Goal: Transaction & Acquisition: Purchase product/service

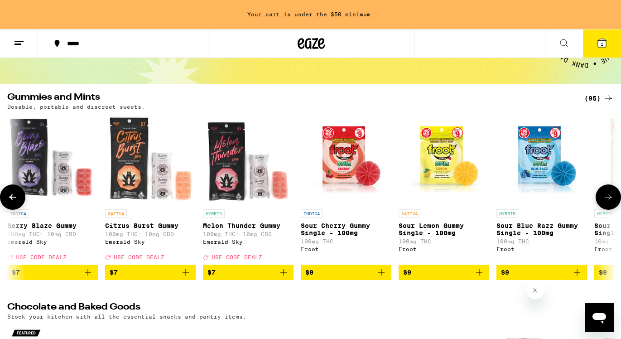
scroll to position [0, 1015]
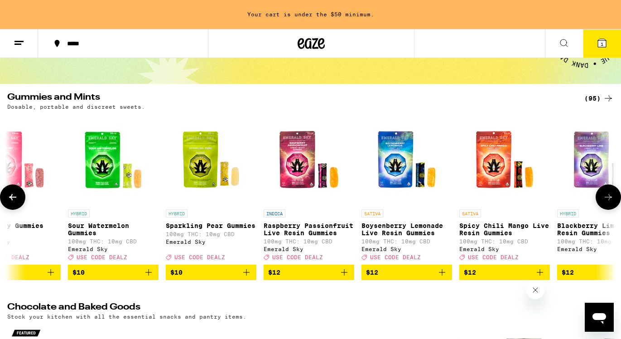
click at [610, 202] on icon at bounding box center [608, 197] width 11 height 11
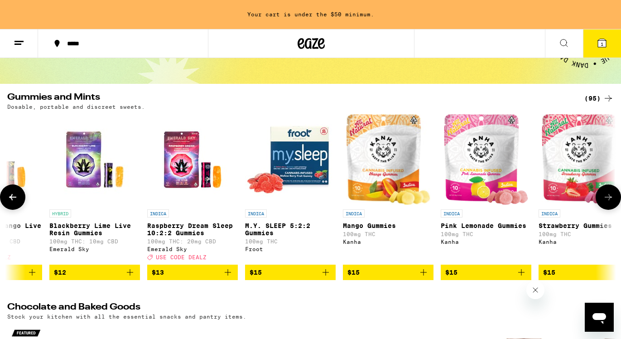
scroll to position [0, 0]
click at [610, 202] on icon at bounding box center [608, 197] width 11 height 11
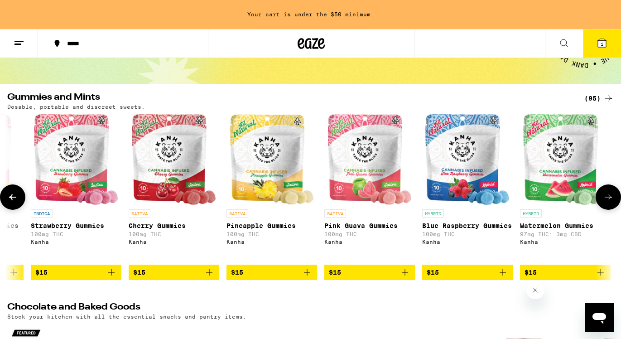
click at [610, 202] on icon at bounding box center [608, 197] width 11 height 11
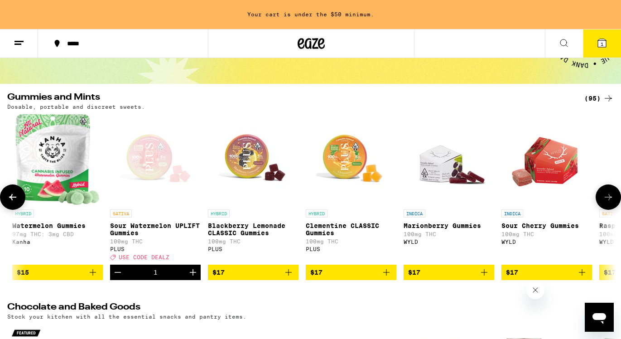
click at [610, 202] on icon at bounding box center [608, 197] width 11 height 11
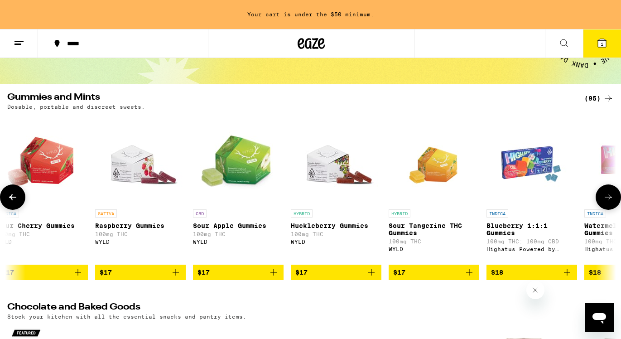
scroll to position [0, 3046]
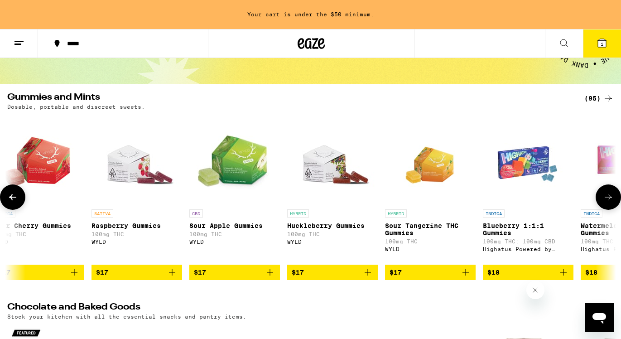
click at [610, 202] on icon at bounding box center [608, 197] width 11 height 11
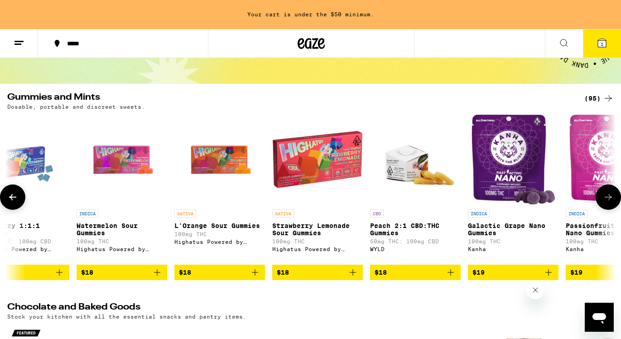
scroll to position [0, 3553]
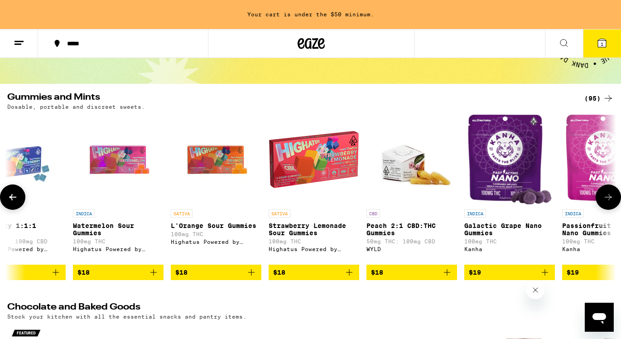
click at [609, 201] on icon at bounding box center [608, 197] width 11 height 11
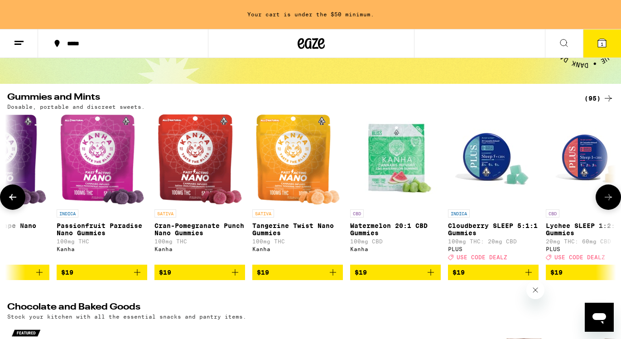
scroll to position [0, 4061]
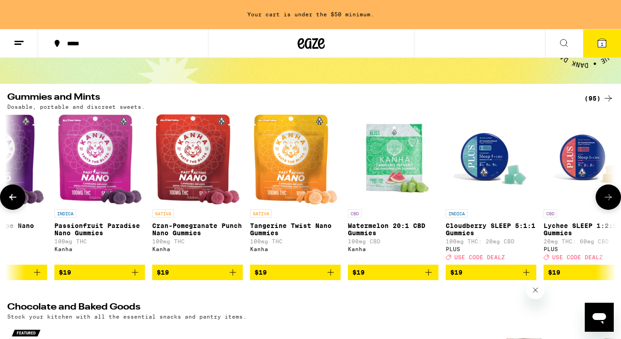
click at [609, 200] on icon at bounding box center [608, 197] width 11 height 11
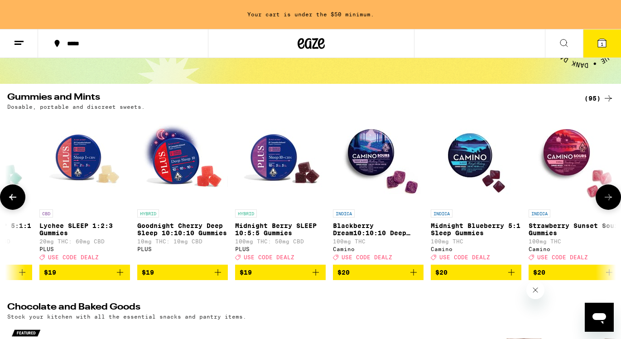
scroll to position [0, 4568]
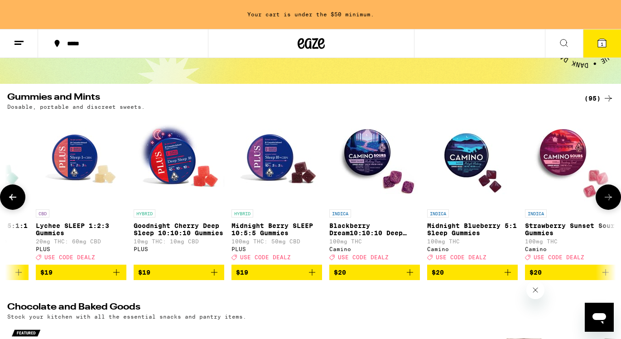
click at [608, 200] on icon at bounding box center [608, 197] width 11 height 11
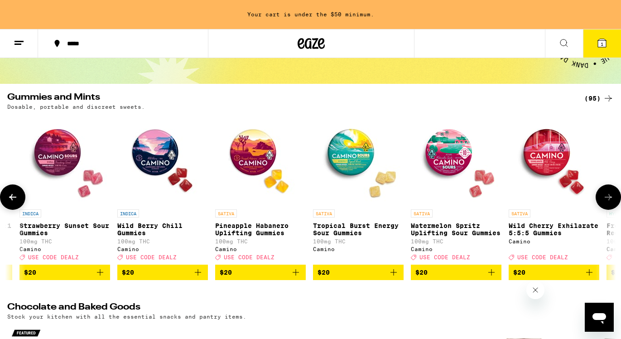
scroll to position [0, 5076]
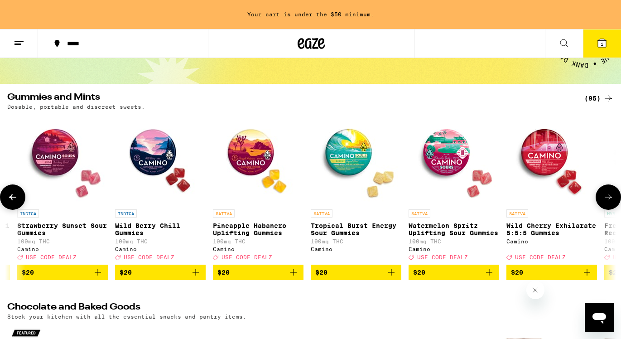
click at [608, 200] on icon at bounding box center [608, 197] width 11 height 11
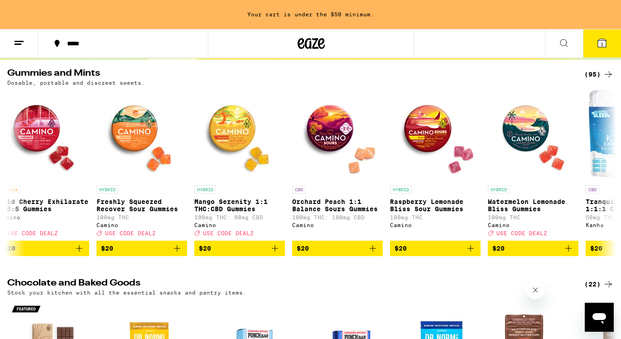
scroll to position [90, 0]
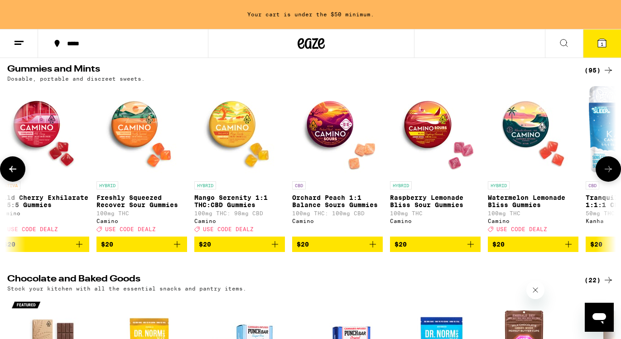
click at [608, 174] on icon at bounding box center [608, 168] width 11 height 11
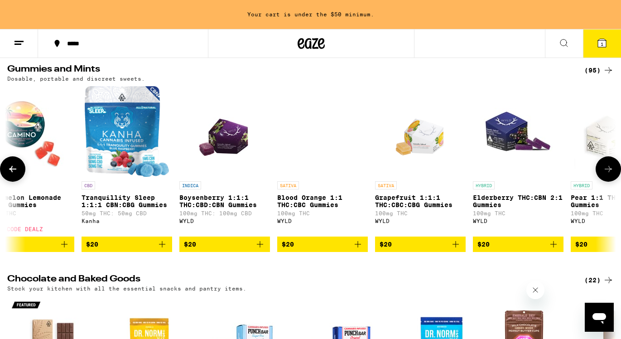
scroll to position [0, 6091]
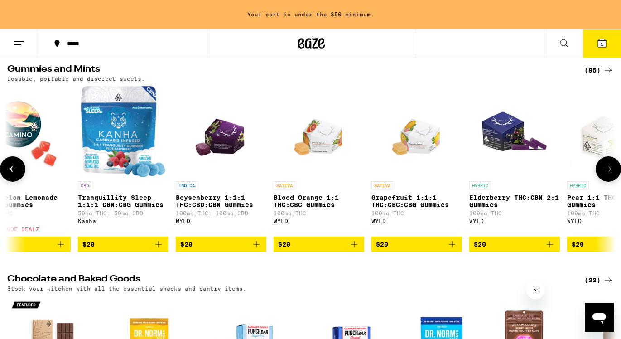
click at [607, 174] on icon at bounding box center [608, 168] width 11 height 11
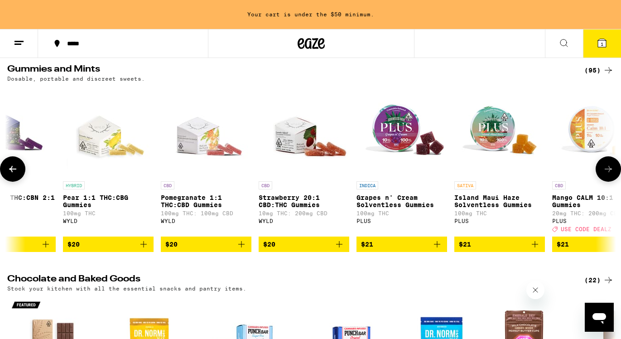
scroll to position [0, 6599]
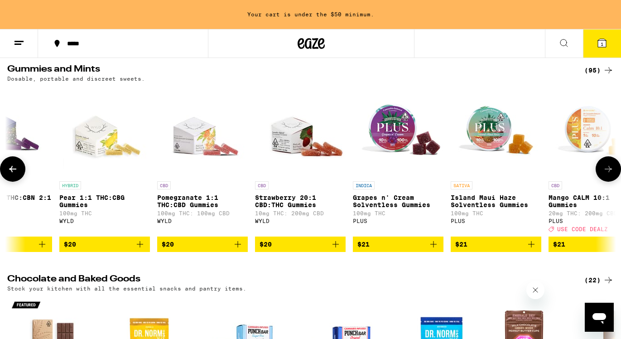
click at [607, 174] on icon at bounding box center [608, 168] width 11 height 11
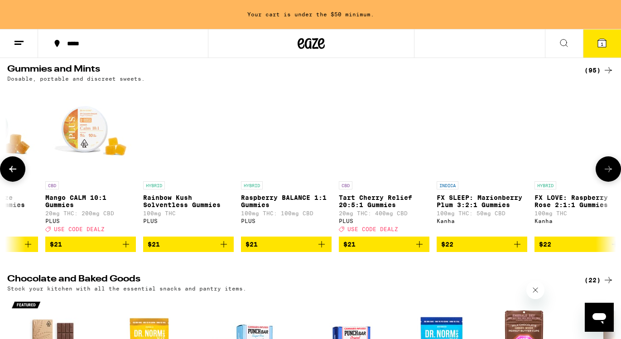
scroll to position [0, 7106]
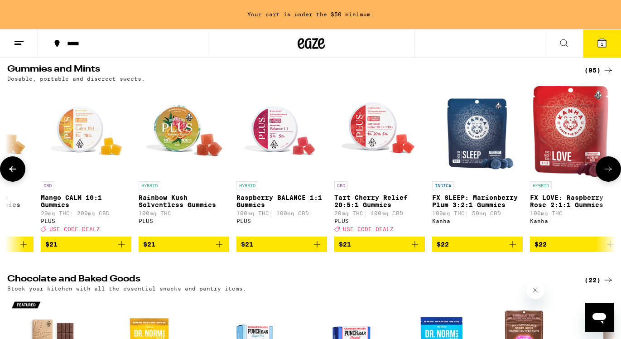
click at [607, 174] on icon at bounding box center [608, 168] width 11 height 11
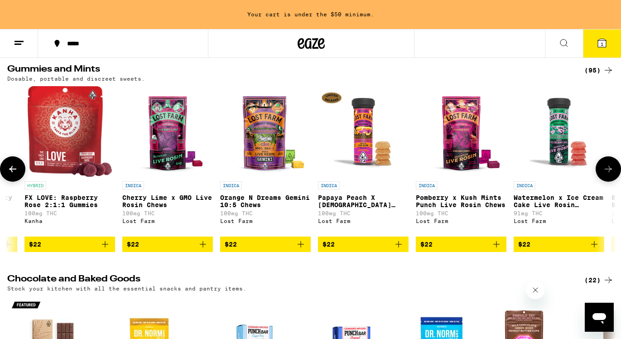
scroll to position [0, 7614]
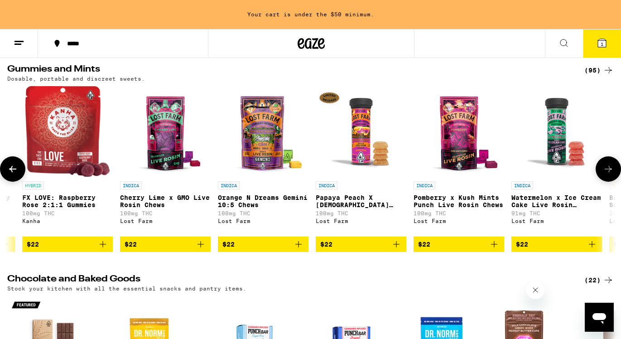
click at [607, 174] on icon at bounding box center [608, 168] width 11 height 11
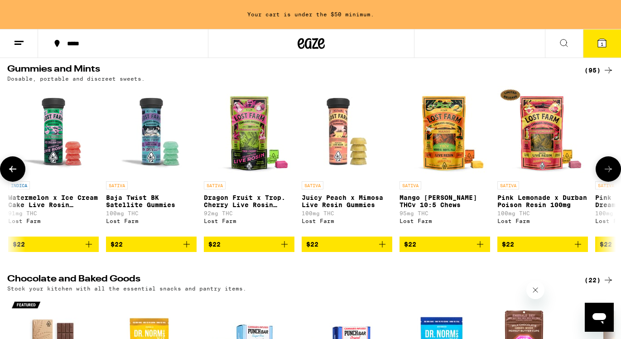
scroll to position [0, 8122]
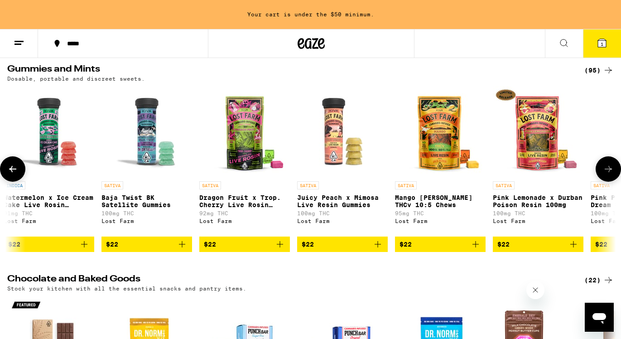
click at [12, 167] on button at bounding box center [12, 168] width 25 height 25
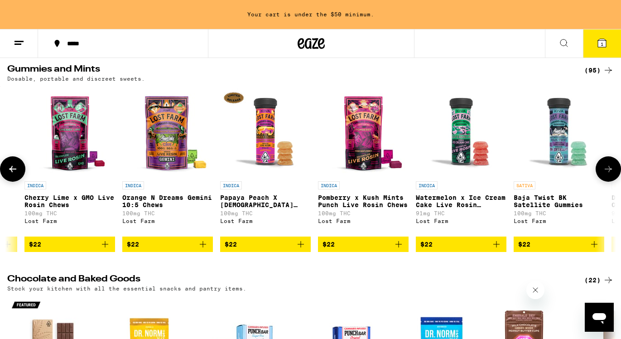
click at [12, 167] on icon at bounding box center [12, 168] width 11 height 11
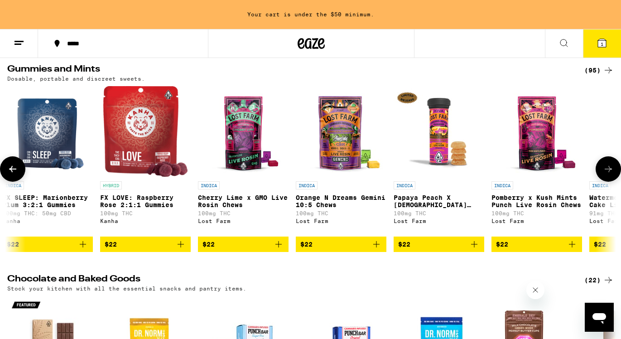
click at [12, 167] on icon at bounding box center [12, 168] width 11 height 11
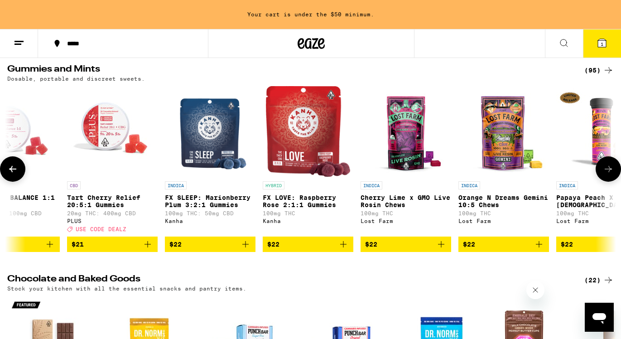
click at [12, 167] on icon at bounding box center [12, 168] width 11 height 11
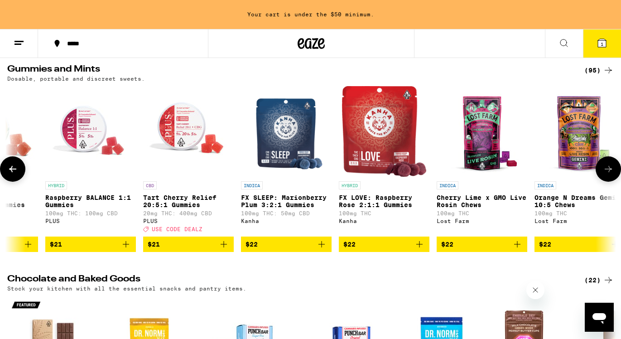
click at [12, 167] on icon at bounding box center [12, 168] width 11 height 11
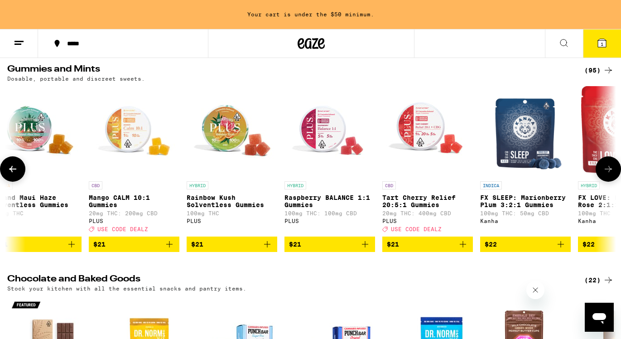
click at [12, 167] on icon at bounding box center [12, 168] width 11 height 11
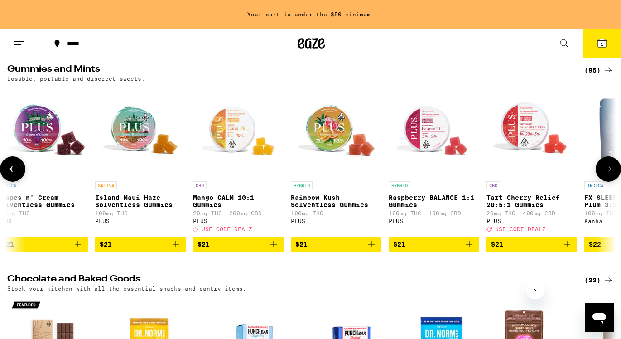
click at [12, 167] on icon at bounding box center [12, 168] width 11 height 11
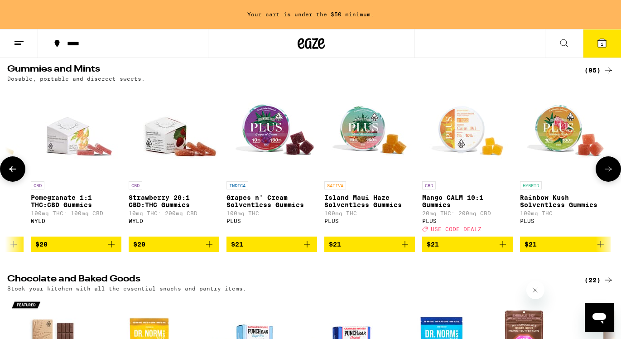
click at [12, 167] on icon at bounding box center [12, 168] width 11 height 11
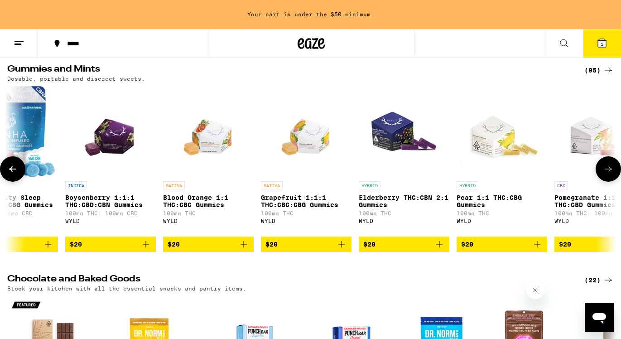
click at [12, 167] on icon at bounding box center [12, 168] width 11 height 11
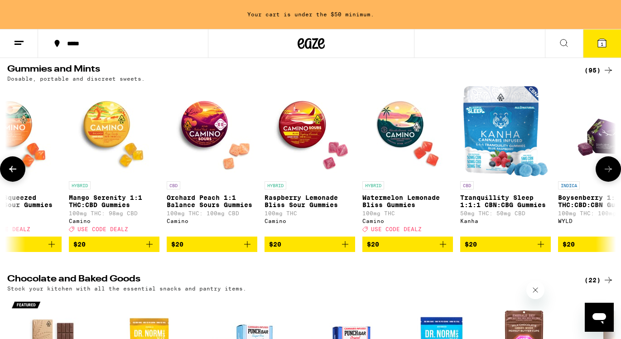
click at [12, 167] on icon at bounding box center [12, 168] width 11 height 11
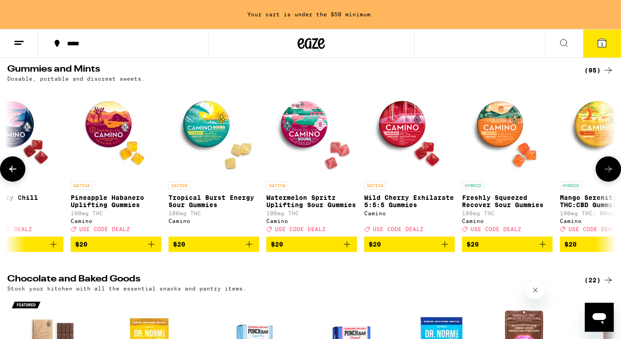
click at [12, 167] on icon at bounding box center [12, 168] width 11 height 11
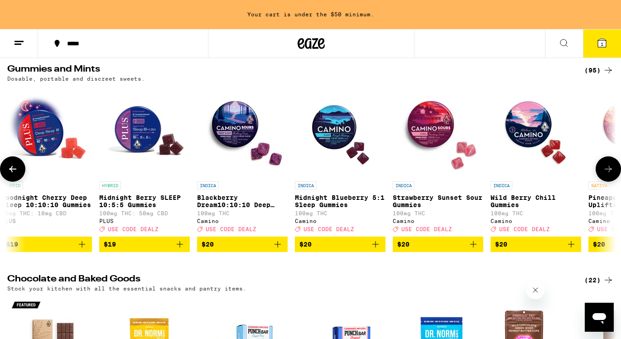
click at [12, 167] on icon at bounding box center [12, 168] width 11 height 11
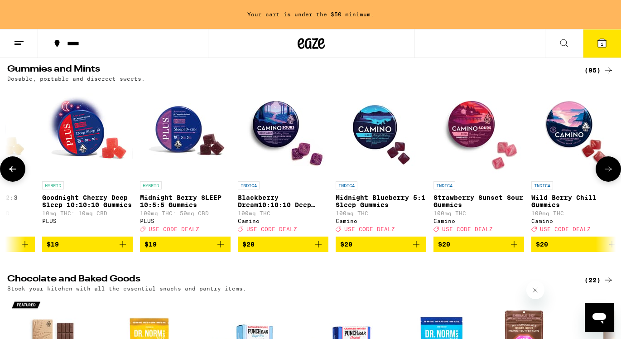
click at [12, 167] on icon at bounding box center [12, 168] width 11 height 11
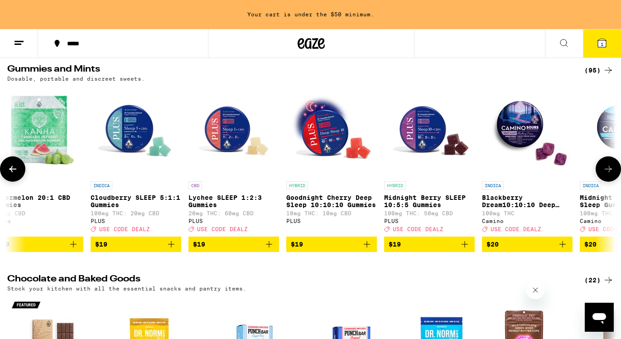
click at [12, 167] on icon at bounding box center [12, 168] width 11 height 11
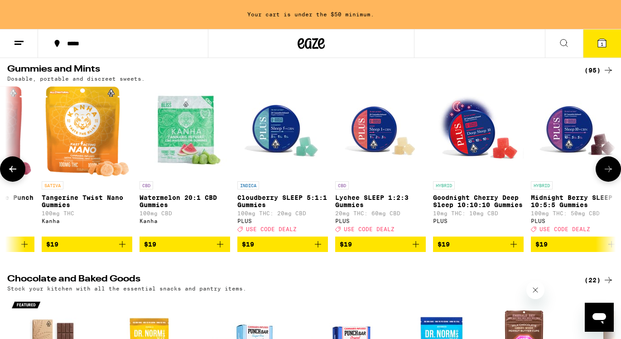
click at [12, 167] on icon at bounding box center [12, 168] width 11 height 11
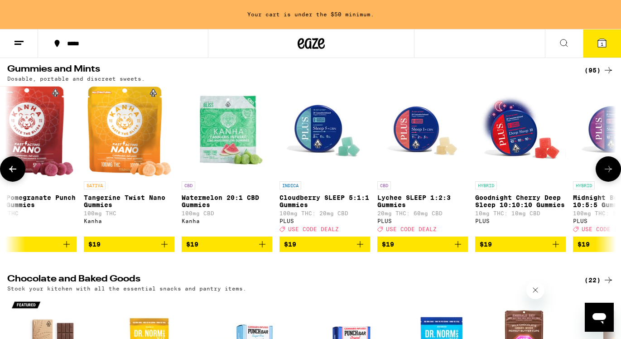
click at [12, 167] on icon at bounding box center [12, 168] width 11 height 11
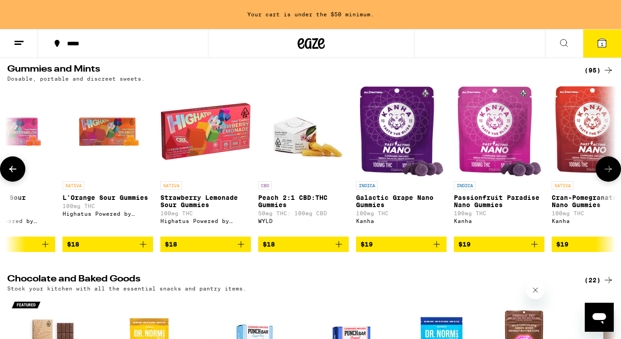
scroll to position [0, 3659]
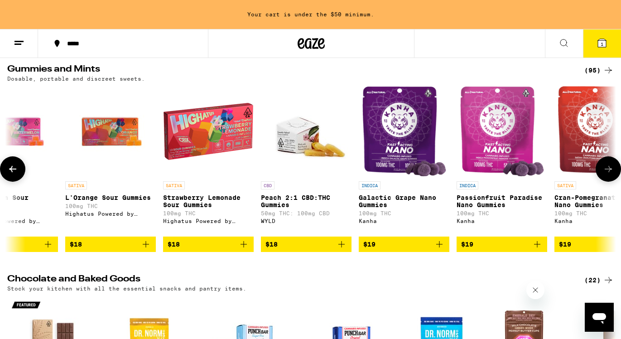
click at [12, 167] on icon at bounding box center [12, 168] width 11 height 11
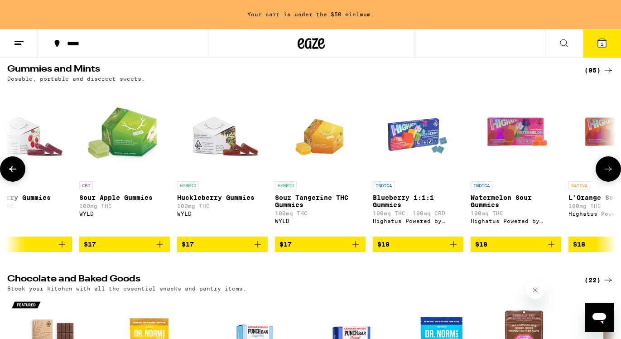
scroll to position [0, 3151]
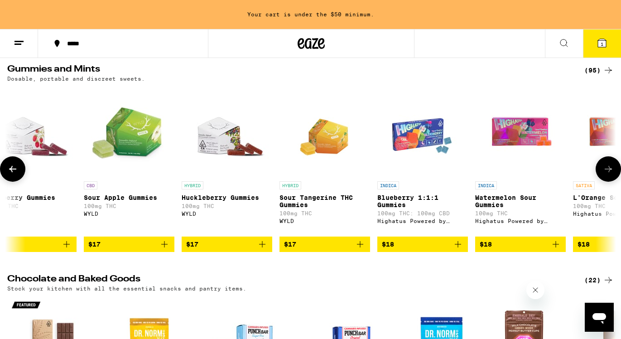
click at [13, 170] on icon at bounding box center [12, 168] width 11 height 11
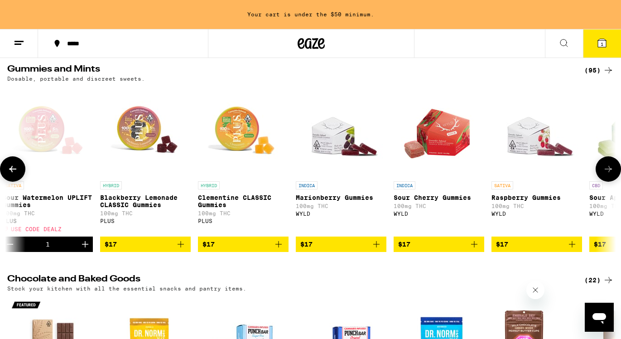
click at [13, 170] on icon at bounding box center [12, 168] width 11 height 11
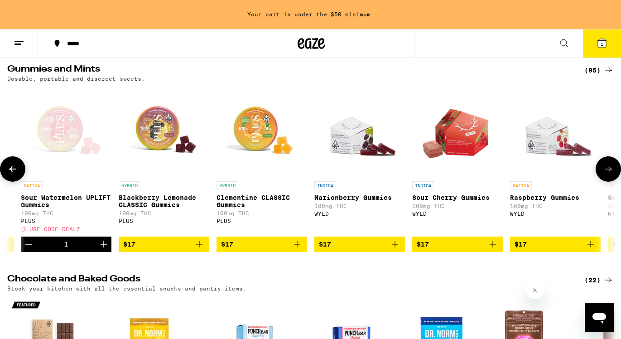
click at [13, 170] on icon at bounding box center [12, 168] width 11 height 11
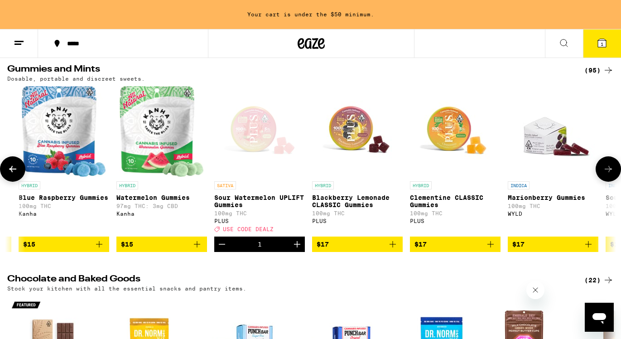
click at [13, 170] on icon at bounding box center [12, 168] width 11 height 11
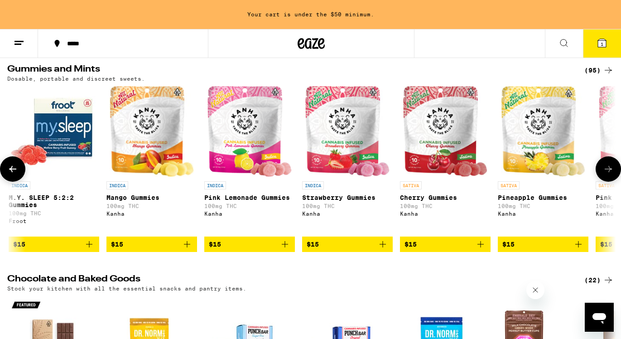
scroll to position [0, 1754]
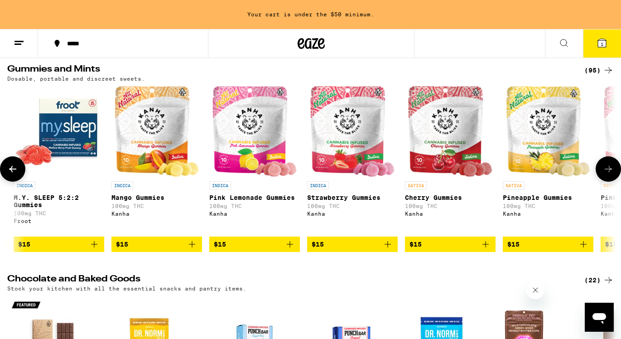
click at [609, 168] on icon at bounding box center [608, 168] width 11 height 11
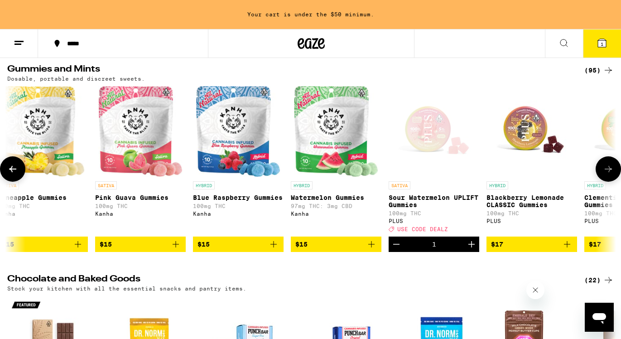
scroll to position [0, 2262]
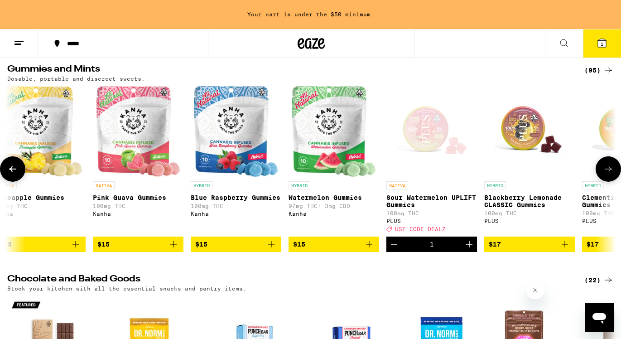
click at [325, 250] on span "$15" at bounding box center [334, 244] width 82 height 11
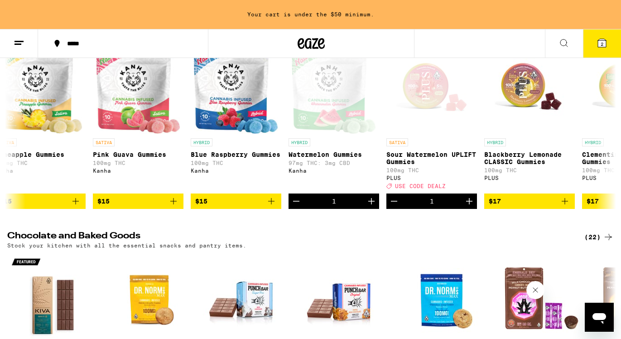
scroll to position [132, 0]
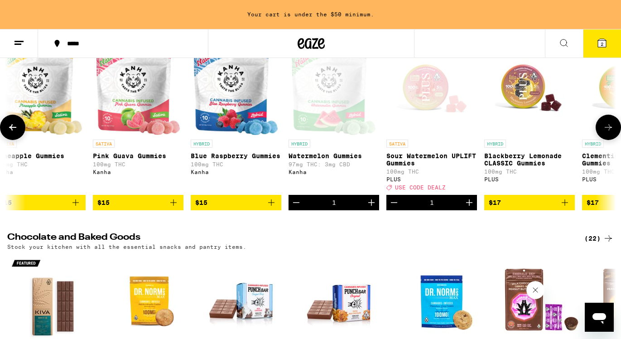
click at [296, 208] on icon "Decrement" at bounding box center [296, 202] width 11 height 11
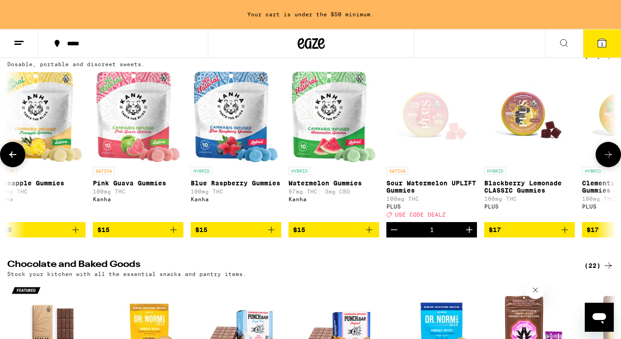
scroll to position [103, 0]
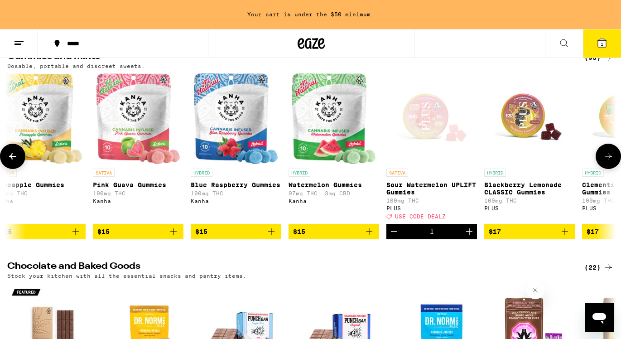
click at [245, 237] on span "$15" at bounding box center [236, 231] width 82 height 11
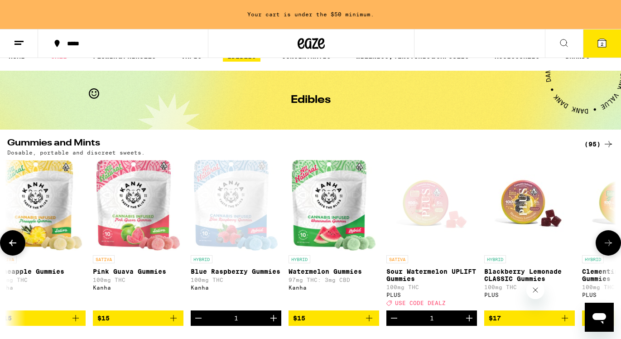
scroll to position [0, 0]
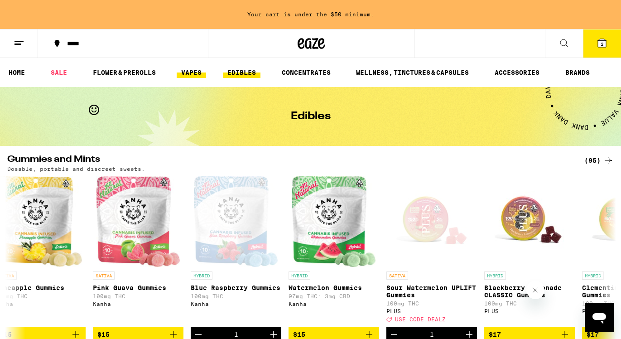
click at [200, 74] on link "VAPES" at bounding box center [191, 72] width 29 height 11
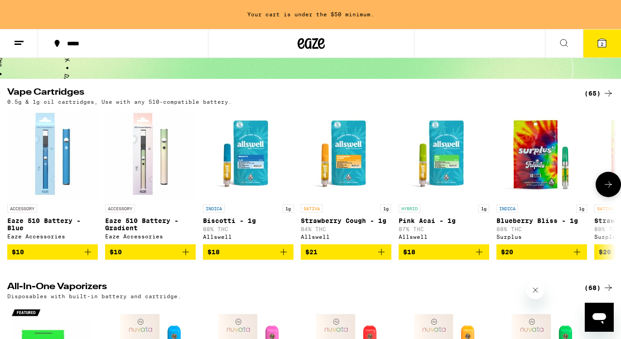
scroll to position [105, 0]
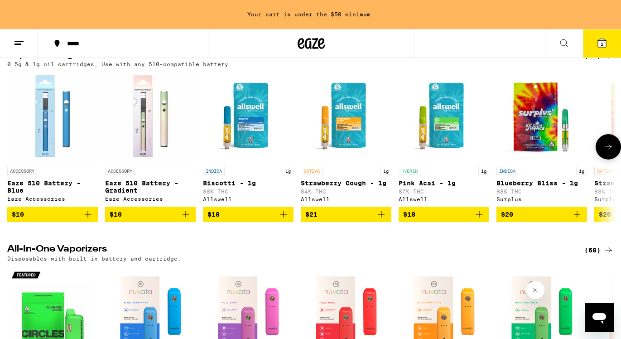
click at [604, 148] on icon at bounding box center [608, 146] width 11 height 11
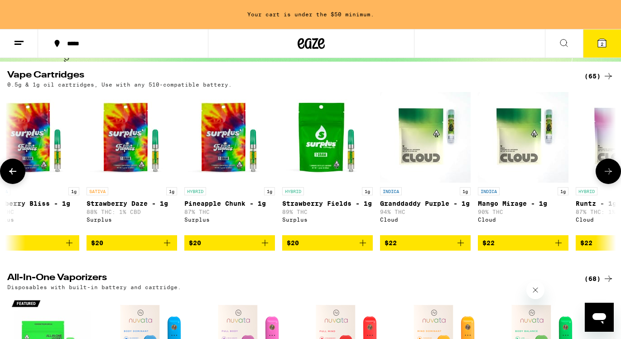
scroll to position [84, 0]
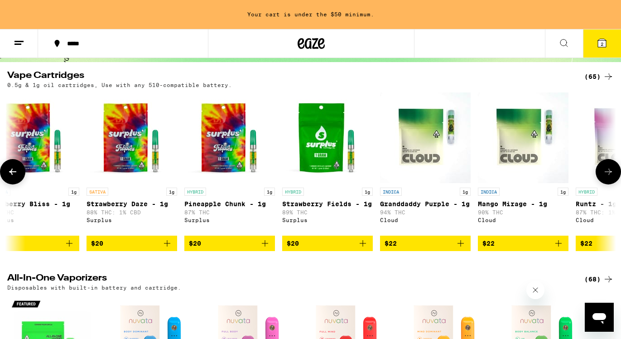
click at [598, 171] on button at bounding box center [607, 171] width 25 height 25
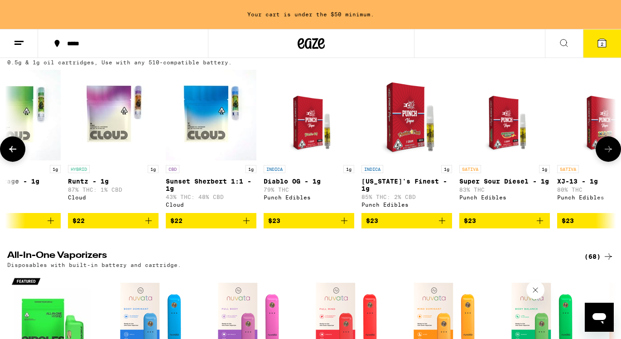
scroll to position [110, 0]
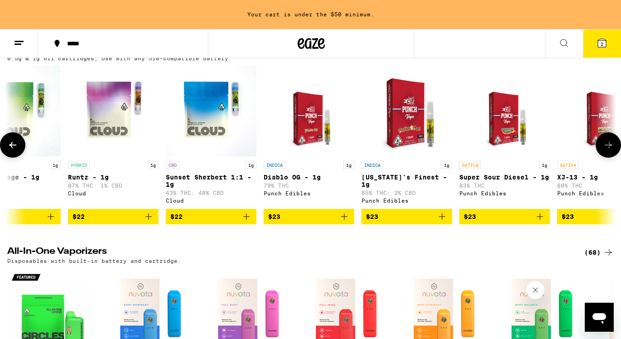
click at [395, 127] on img "Open page for Florida's Finest - 1g from Punch Edibles" at bounding box center [406, 111] width 91 height 91
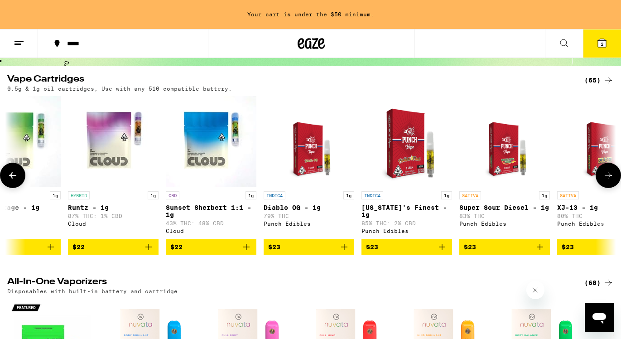
scroll to position [78, 0]
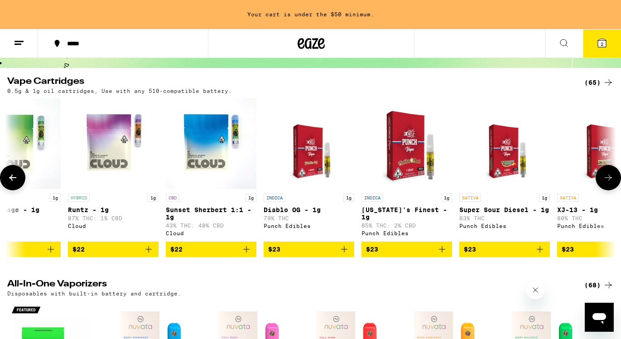
click at [12, 183] on icon at bounding box center [12, 177] width 11 height 11
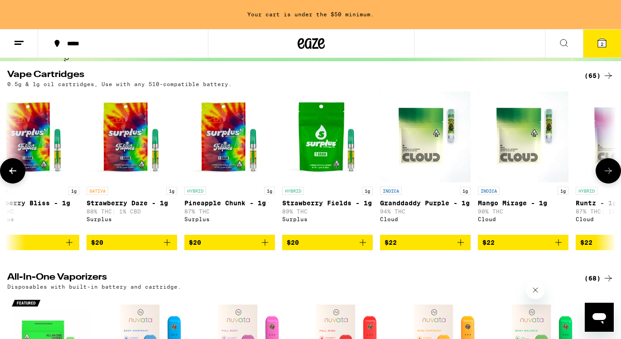
scroll to position [86, 0]
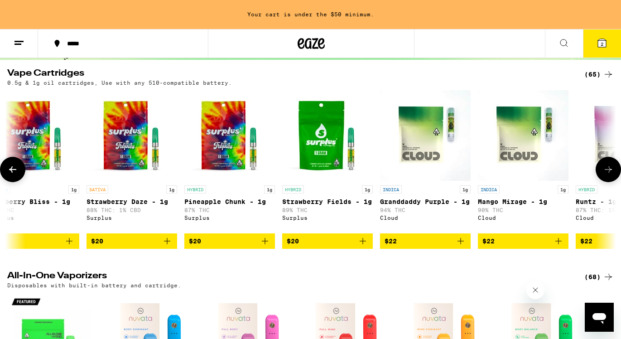
click at [296, 245] on span "$20" at bounding box center [293, 240] width 12 height 7
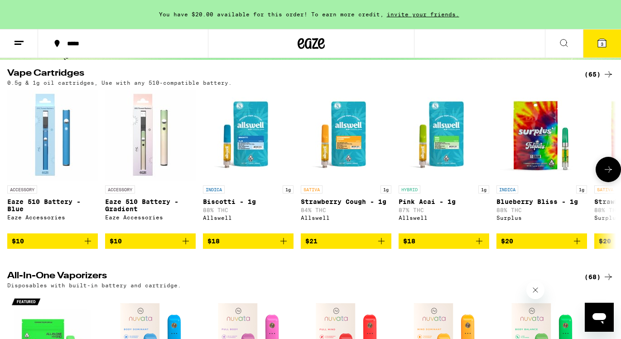
scroll to position [0, 0]
click at [163, 122] on img "Open page for Eaze 510 Battery - Gradient from Eaze Accessories" at bounding box center [150, 135] width 91 height 91
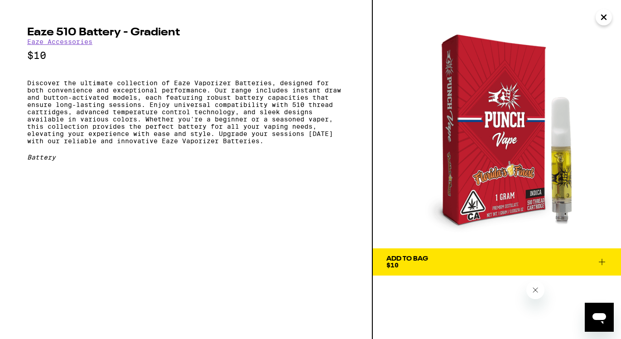
click at [208, 161] on div "Eaze 510 Battery - Gradient Eaze Accessories $10 Discover the ultimate collecti…" at bounding box center [185, 94] width 317 height 134
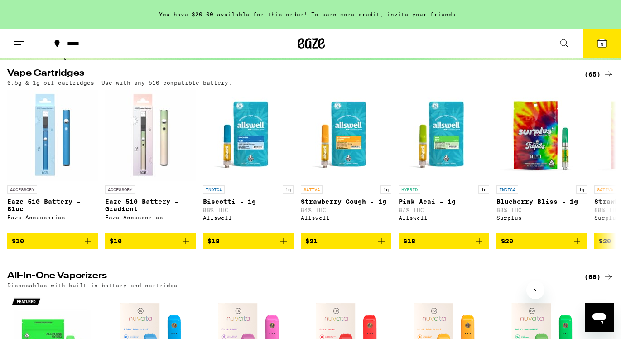
click at [575, 35] on button at bounding box center [564, 43] width 38 height 29
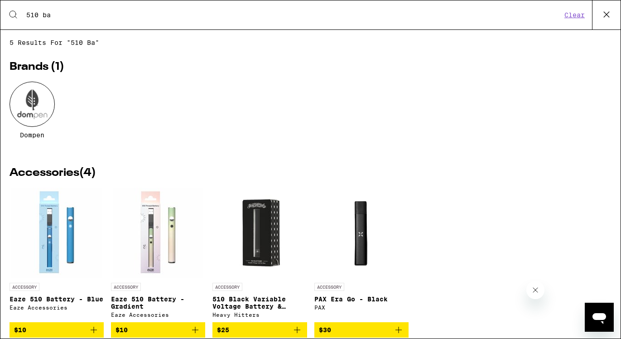
type input "510 ba"
click at [606, 11] on icon at bounding box center [607, 15] width 14 height 14
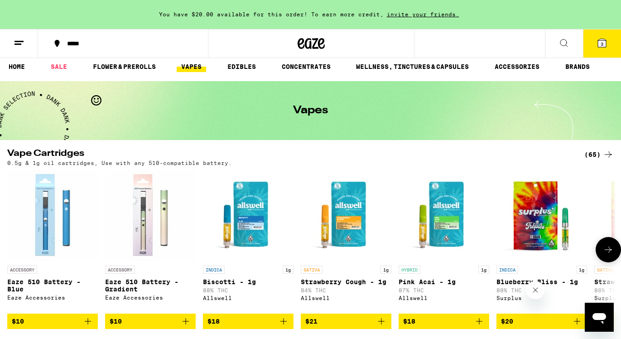
scroll to position [18, 0]
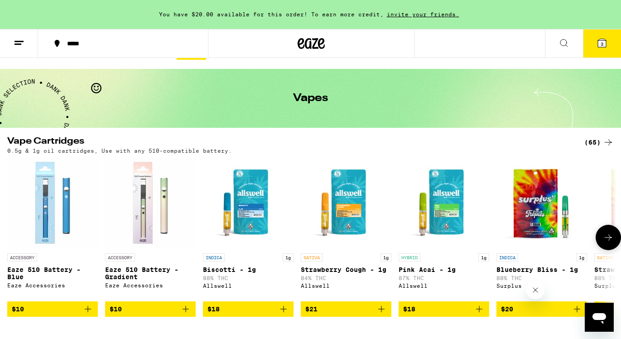
click at [57, 198] on img "Open page for Eaze 510 Battery - Blue from Eaze Accessories" at bounding box center [52, 203] width 91 height 91
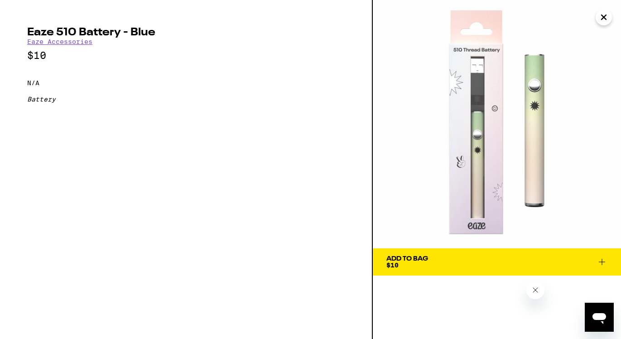
click at [417, 264] on div "Add To Bag $10" at bounding box center [407, 261] width 42 height 13
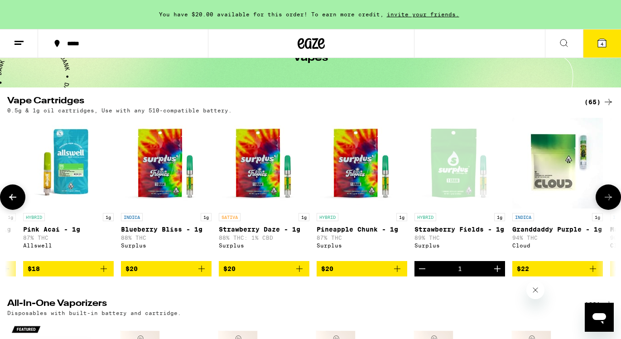
scroll to position [0, 374]
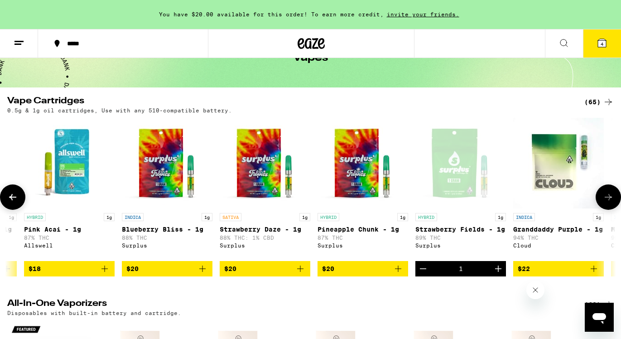
click at [446, 159] on div "Open page for Strawberry Fields - 1g from Surplus" at bounding box center [460, 163] width 91 height 91
click at [601, 46] on span "4" at bounding box center [601, 43] width 3 height 5
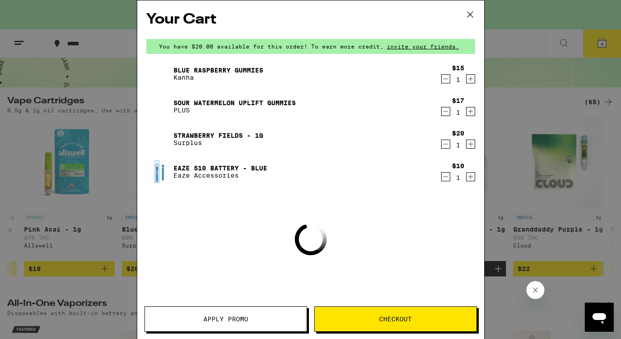
click at [236, 100] on link "Sour Watermelon UPLIFT Gummies" at bounding box center [234, 102] width 122 height 7
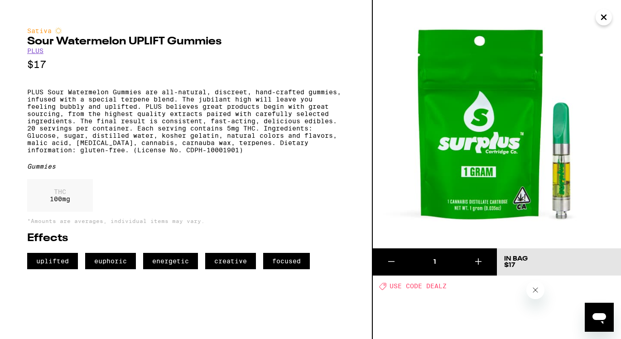
click at [614, 22] on img at bounding box center [497, 124] width 248 height 248
click at [606, 20] on icon "Close" at bounding box center [603, 17] width 11 height 14
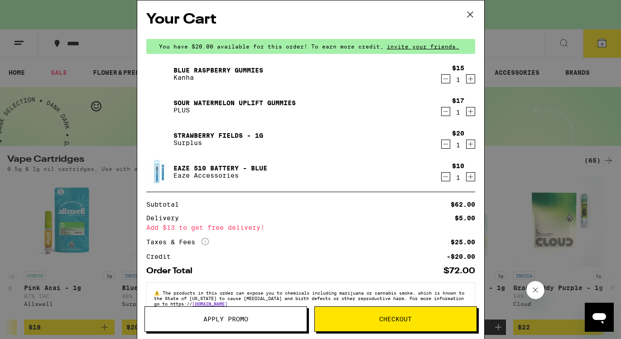
click at [583, 87] on div "Your Cart You have $20.00 available for this order! To earn more credit, invite…" at bounding box center [310, 169] width 621 height 339
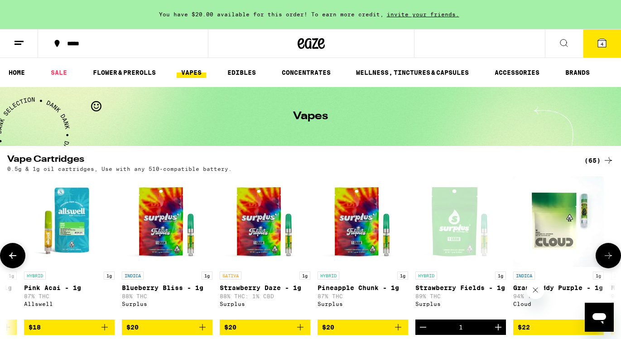
scroll to position [0, 374]
click at [617, 260] on div at bounding box center [607, 255] width 25 height 25
click at [615, 260] on button at bounding box center [607, 255] width 25 height 25
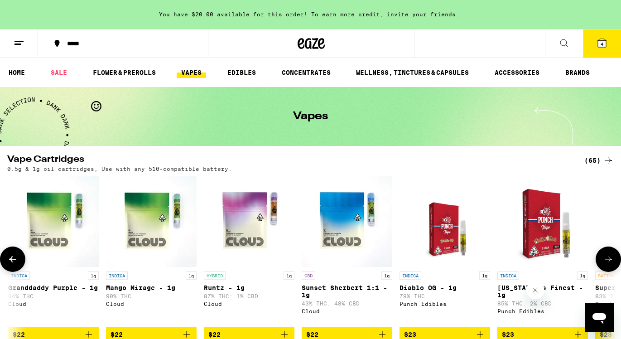
click at [614, 260] on button at bounding box center [607, 258] width 25 height 25
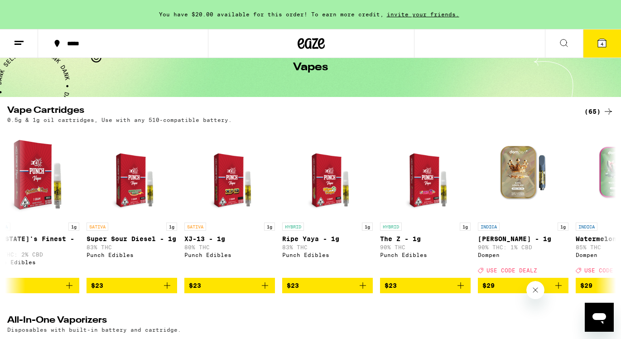
scroll to position [0, 0]
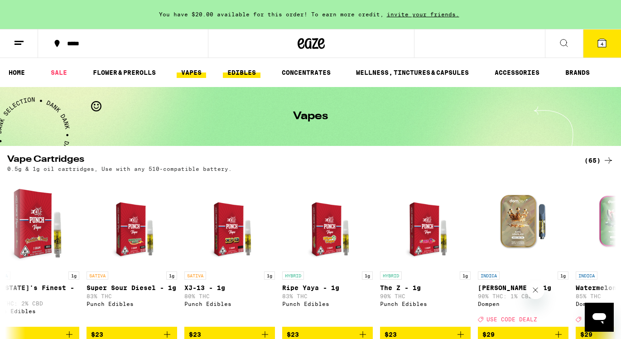
click at [250, 72] on link "EDIBLES" at bounding box center [242, 72] width 38 height 11
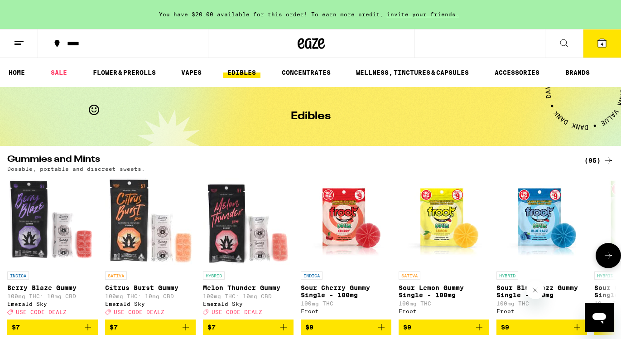
click at [617, 255] on button at bounding box center [607, 255] width 25 height 25
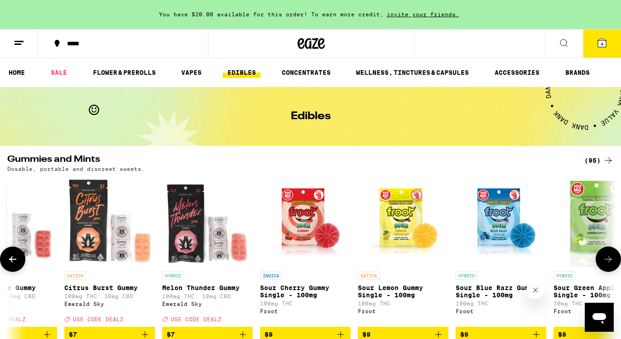
click at [617, 253] on div at bounding box center [607, 258] width 25 height 25
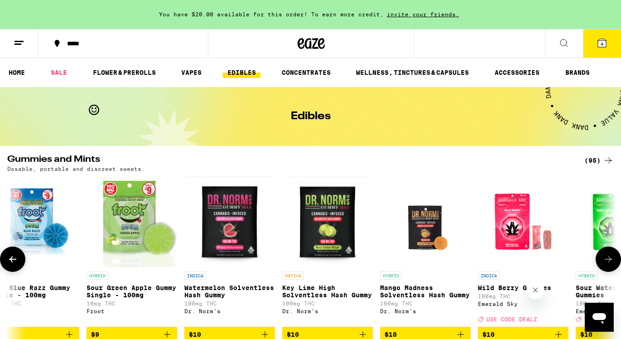
click at [614, 258] on button at bounding box center [607, 258] width 25 height 25
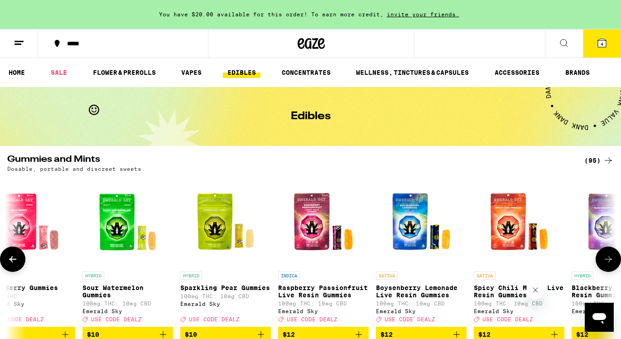
click at [612, 258] on icon at bounding box center [608, 259] width 11 height 11
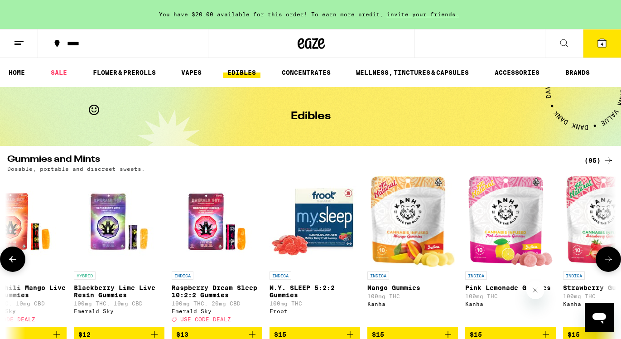
click at [612, 258] on icon at bounding box center [608, 259] width 11 height 11
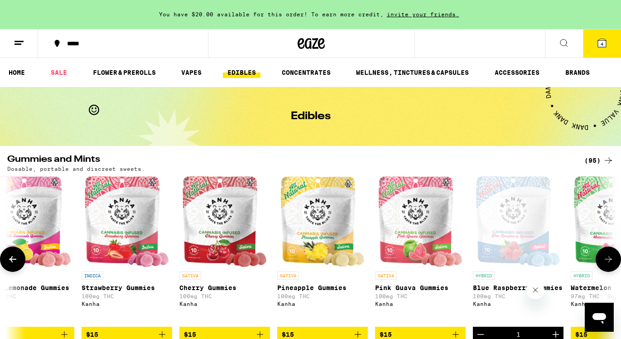
click at [612, 258] on icon at bounding box center [608, 259] width 11 height 11
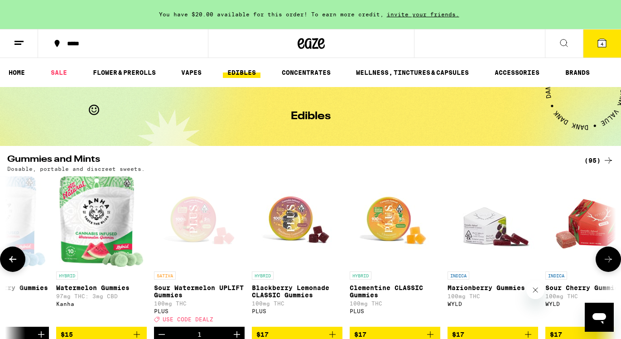
scroll to position [0, 2500]
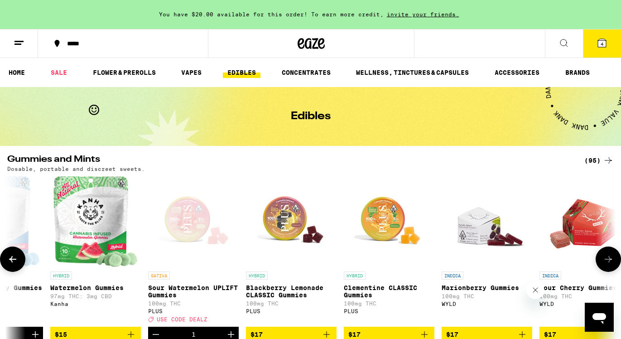
click at [188, 218] on div "Open page for Sour Watermelon UPLIFT Gummies from PLUS" at bounding box center [193, 221] width 91 height 91
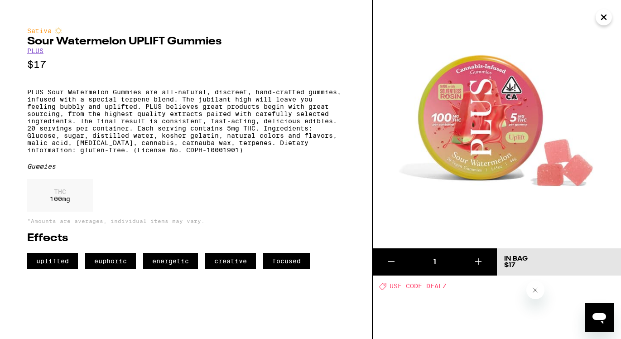
click at [603, 18] on icon "Close" at bounding box center [603, 17] width 5 height 5
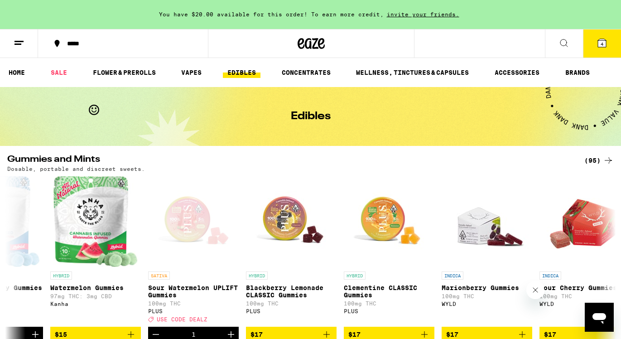
click at [207, 67] on li "VAPES" at bounding box center [196, 72] width 38 height 11
click at [207, 77] on li "VAPES" at bounding box center [196, 72] width 38 height 11
click at [193, 72] on link "VAPES" at bounding box center [191, 72] width 29 height 11
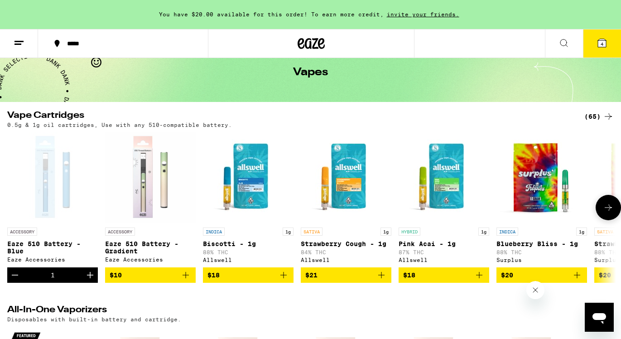
scroll to position [43, 0]
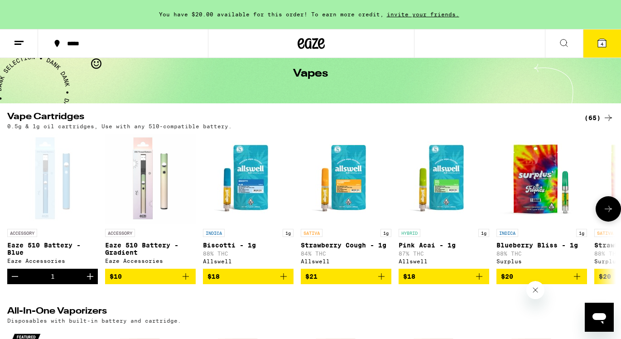
click at [16, 282] on icon "Decrement" at bounding box center [15, 276] width 11 height 11
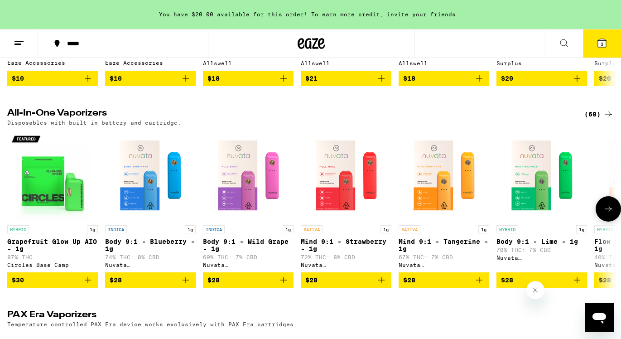
scroll to position [239, 0]
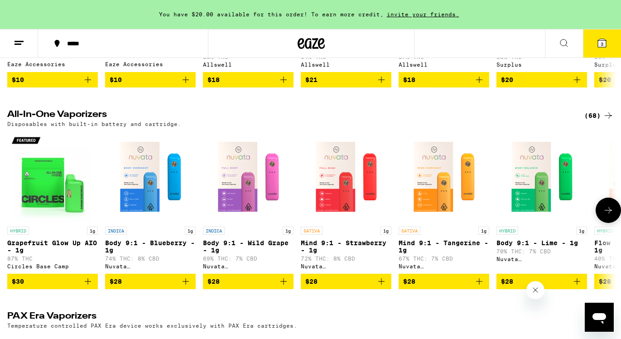
click at [605, 216] on icon at bounding box center [608, 210] width 11 height 11
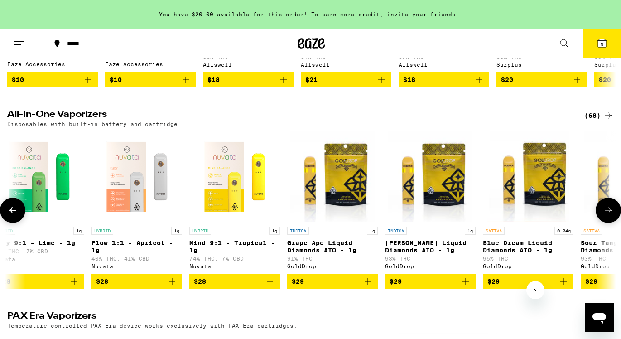
scroll to position [0, 508]
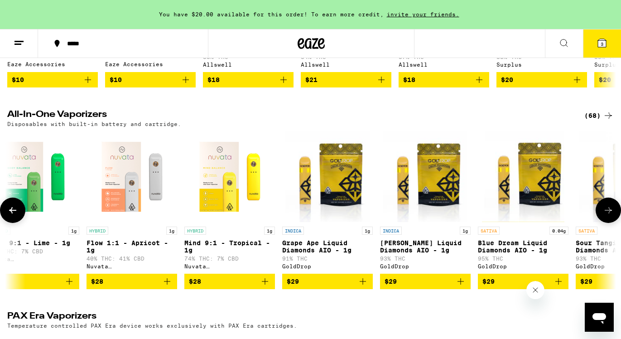
click at [605, 216] on icon at bounding box center [608, 210] width 11 height 11
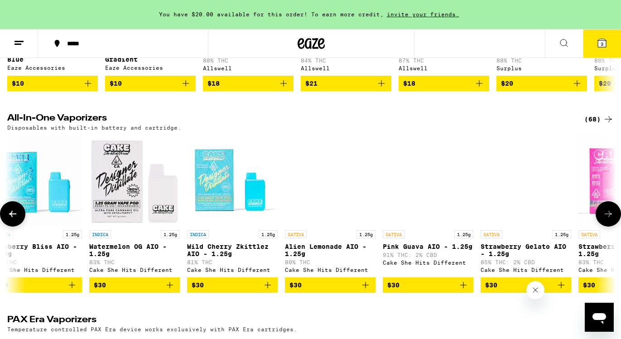
scroll to position [0, 1393]
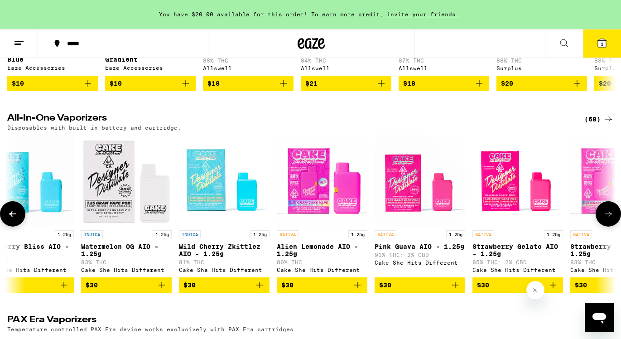
click at [506, 178] on img "Open page for Strawberry Gelato AIO - 1.25g from Cake She Hits Different" at bounding box center [517, 180] width 91 height 91
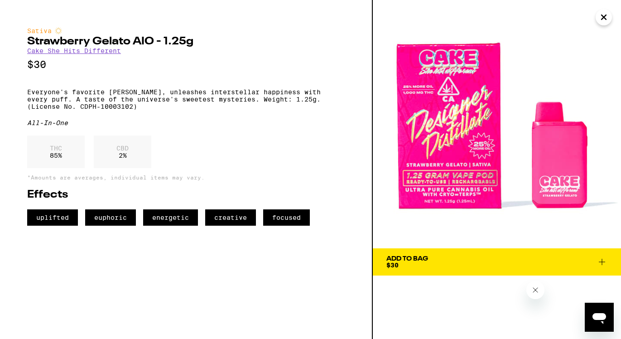
click at [263, 173] on div "THC 85 % CBD 2 %" at bounding box center [185, 153] width 317 height 37
click at [531, 66] on img at bounding box center [497, 124] width 248 height 248
click at [417, 254] on button "Add To Bag $30" at bounding box center [497, 261] width 248 height 27
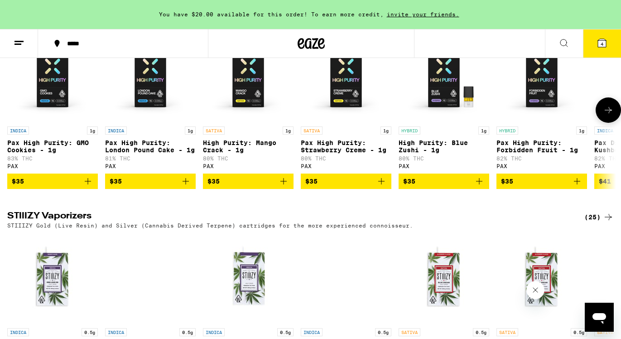
scroll to position [497, 0]
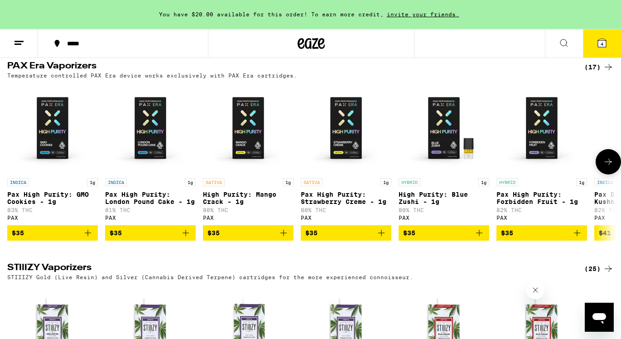
click at [334, 146] on img "Open page for Pax High Purity: Strawberry Creme - 1g from PAX" at bounding box center [346, 128] width 91 height 91
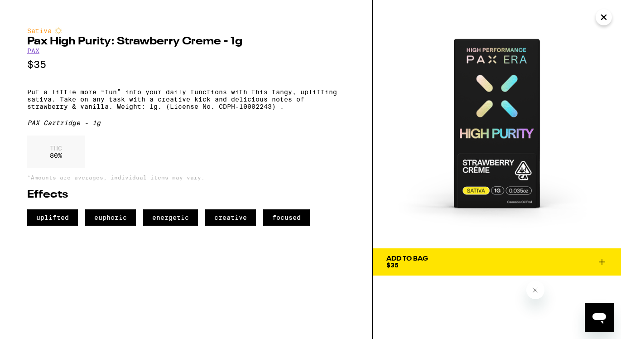
click at [437, 123] on img at bounding box center [497, 124] width 248 height 248
click at [603, 19] on icon "Close" at bounding box center [603, 17] width 11 height 14
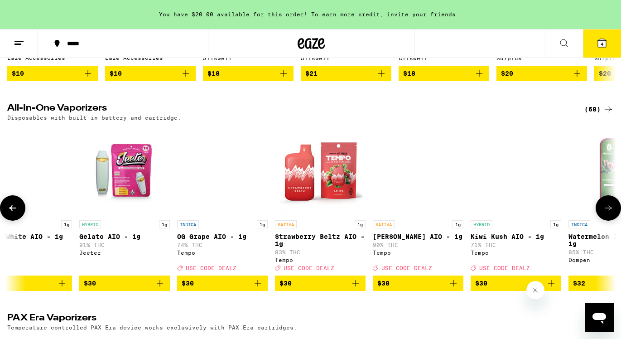
scroll to position [0, 3060]
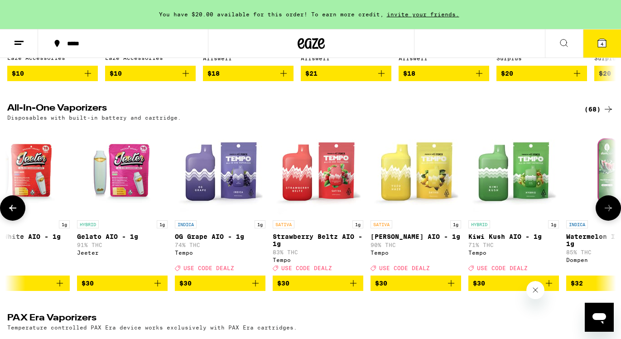
click at [612, 213] on icon at bounding box center [608, 207] width 11 height 11
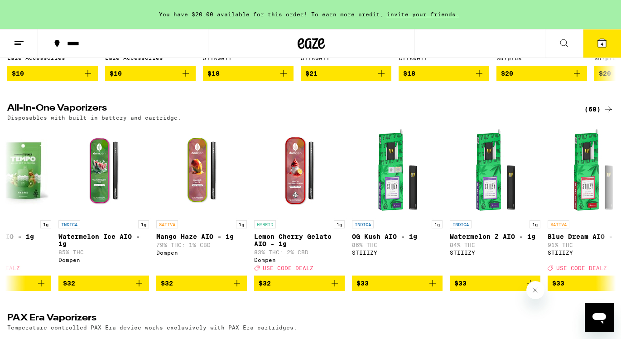
scroll to position [0, 0]
click at [595, 44] on button "4" at bounding box center [602, 43] width 38 height 28
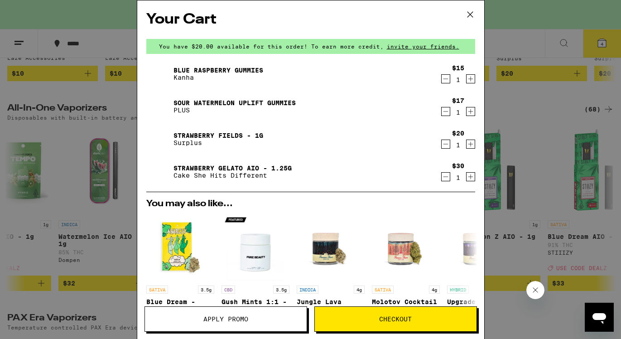
click at [475, 11] on icon at bounding box center [470, 15] width 14 height 14
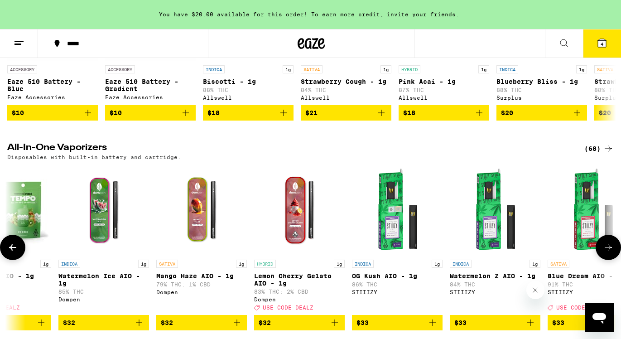
scroll to position [0, 3568]
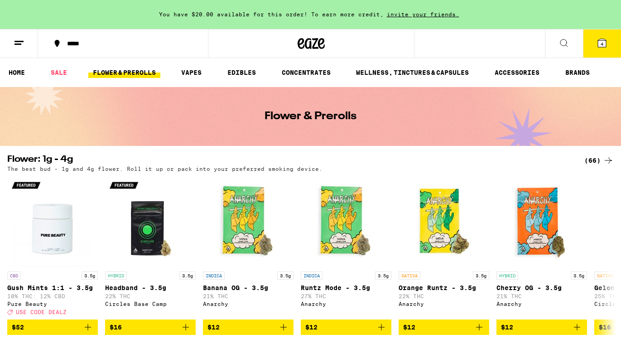
click at [566, 34] on button at bounding box center [564, 43] width 38 height 29
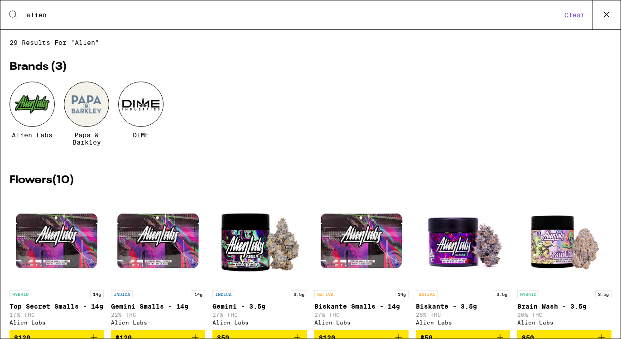
type input "alien"
click at [33, 99] on div at bounding box center [32, 104] width 45 height 45
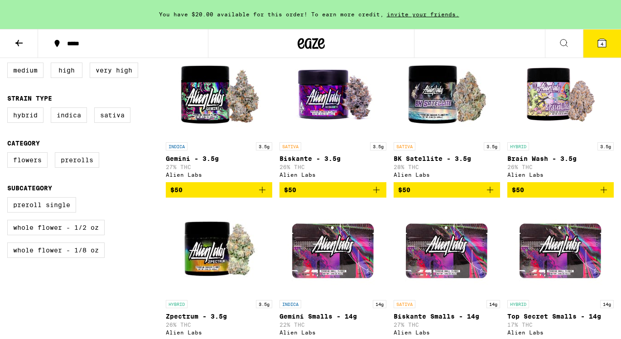
scroll to position [277, 0]
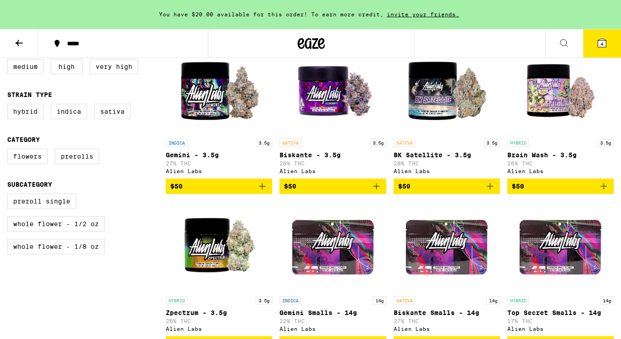
click at [181, 188] on span "$50" at bounding box center [176, 185] width 12 height 7
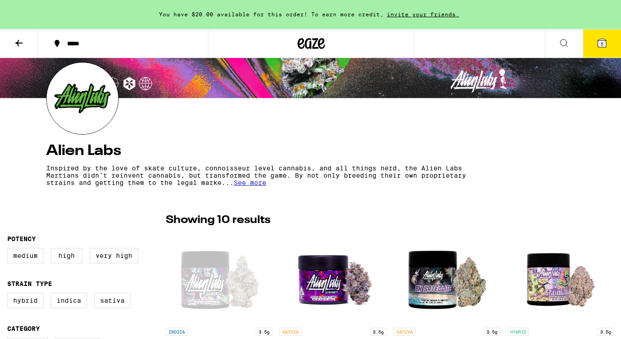
scroll to position [0, 0]
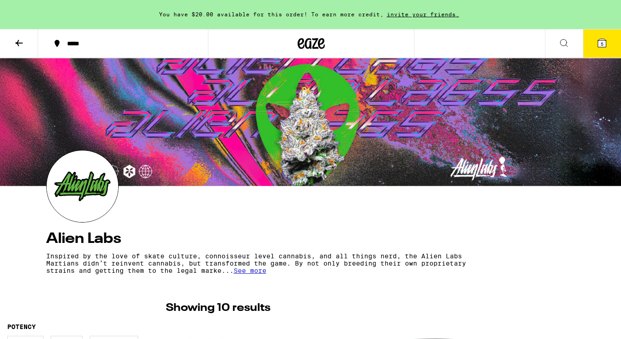
click at [15, 39] on icon at bounding box center [19, 43] width 11 height 11
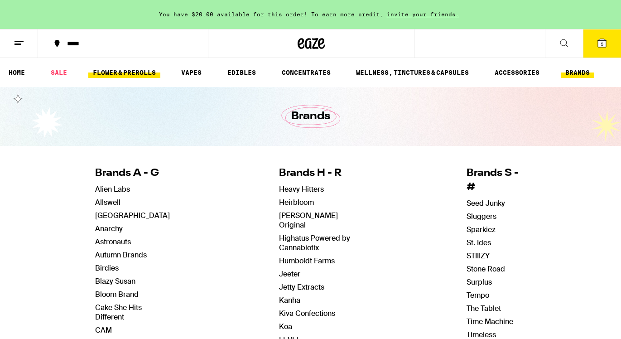
click at [121, 77] on link "FLOWER & PREROLLS" at bounding box center [124, 72] width 72 height 11
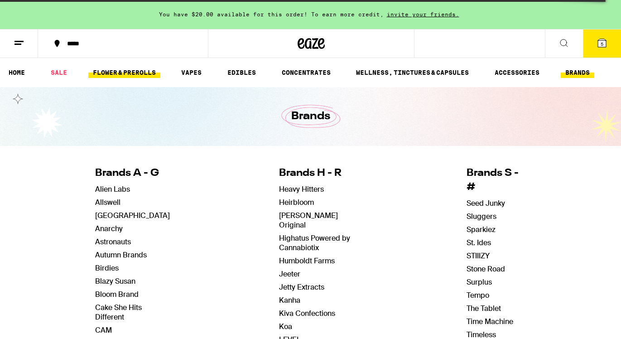
click at [123, 73] on link "FLOWER & PREROLLS" at bounding box center [124, 72] width 72 height 11
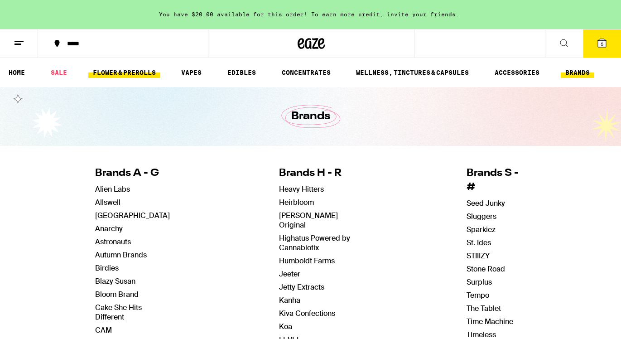
click at [123, 73] on link "FLOWER & PREROLLS" at bounding box center [124, 72] width 72 height 11
click at [97, 69] on link "FLOWER & PREROLLS" at bounding box center [124, 72] width 72 height 11
click at [147, 73] on link "FLOWER & PREROLLS" at bounding box center [124, 72] width 72 height 11
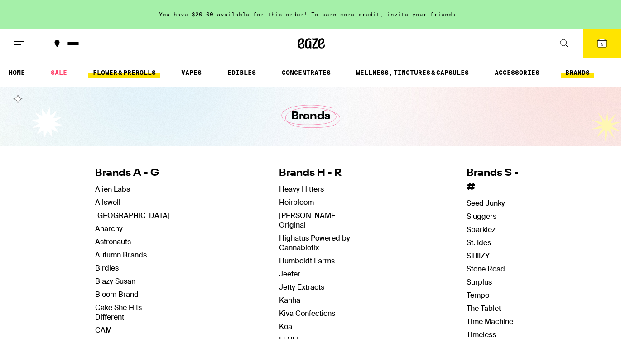
click at [147, 73] on link "FLOWER & PREROLLS" at bounding box center [124, 72] width 72 height 11
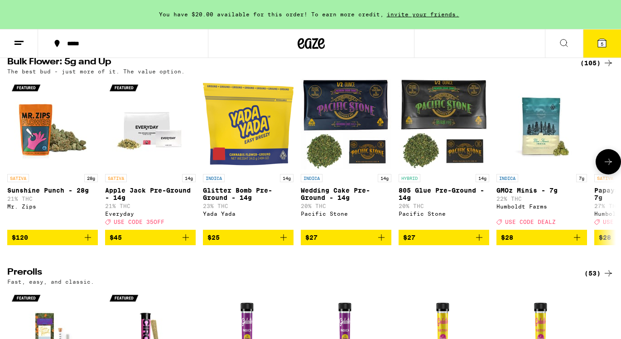
scroll to position [293, 0]
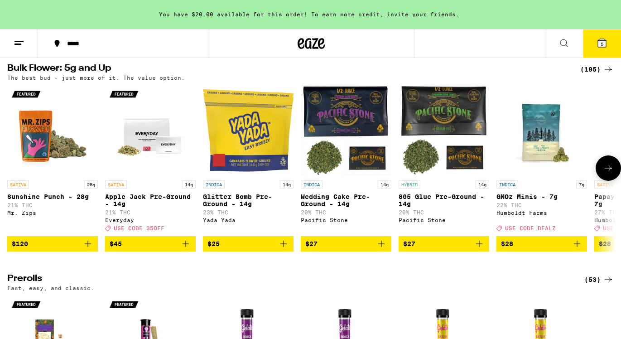
click at [617, 180] on button at bounding box center [607, 167] width 25 height 25
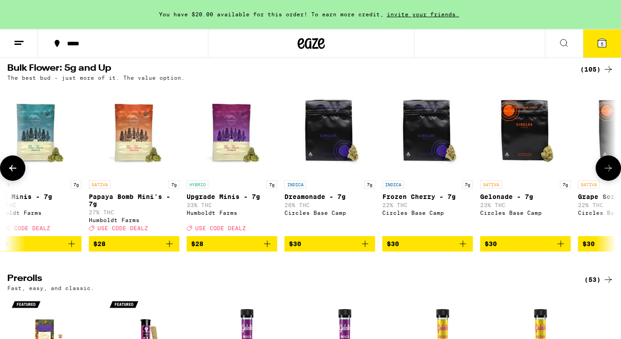
scroll to position [0, 508]
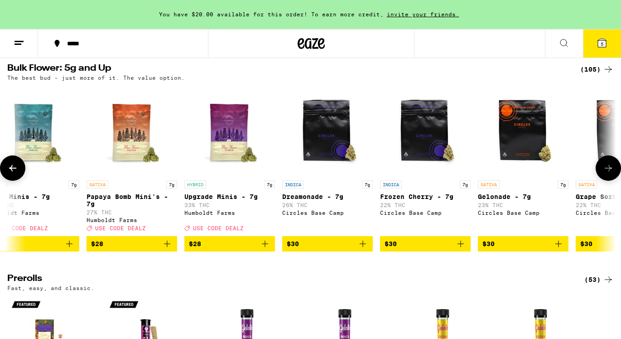
click at [617, 180] on button at bounding box center [607, 167] width 25 height 25
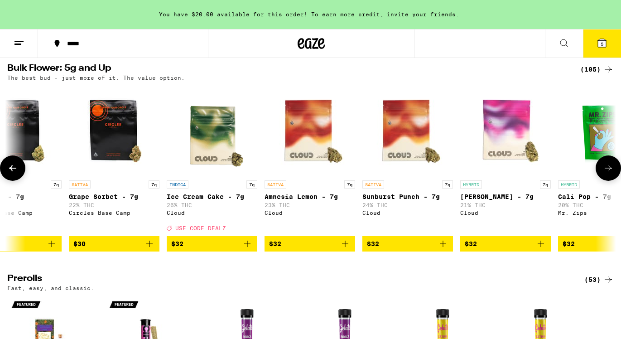
scroll to position [0, 1015]
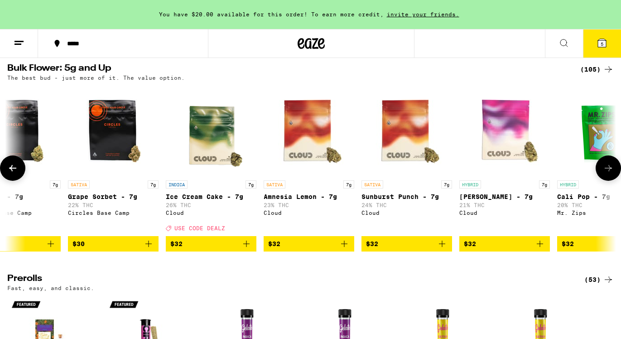
click at [601, 176] on button at bounding box center [607, 167] width 25 height 25
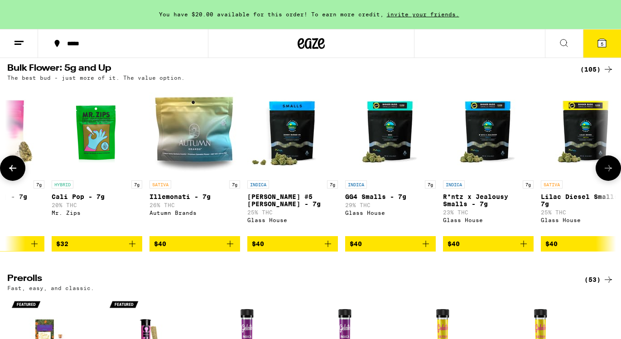
scroll to position [0, 1523]
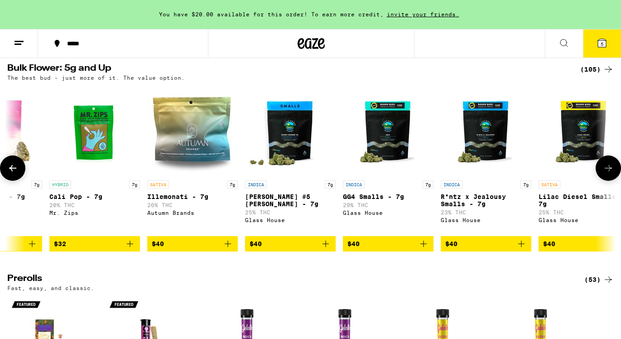
click at [15, 169] on button at bounding box center [12, 167] width 25 height 25
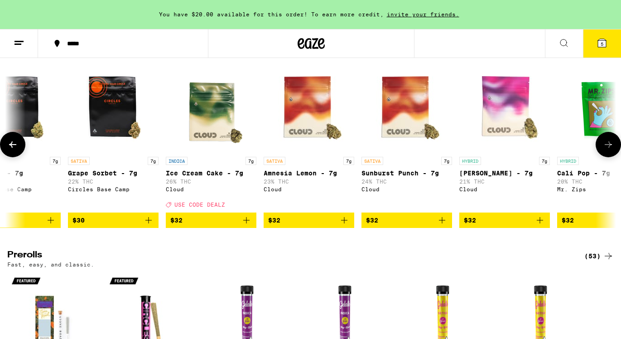
scroll to position [319, 0]
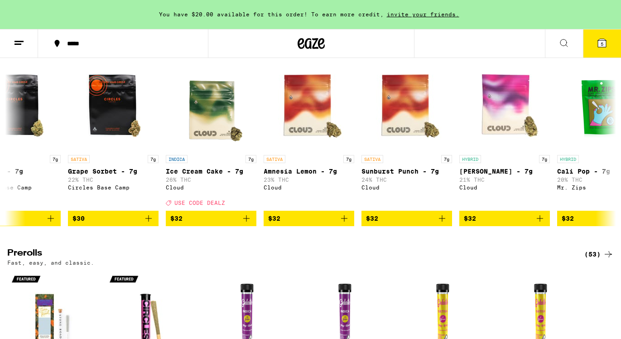
click at [562, 39] on icon at bounding box center [563, 42] width 7 height 7
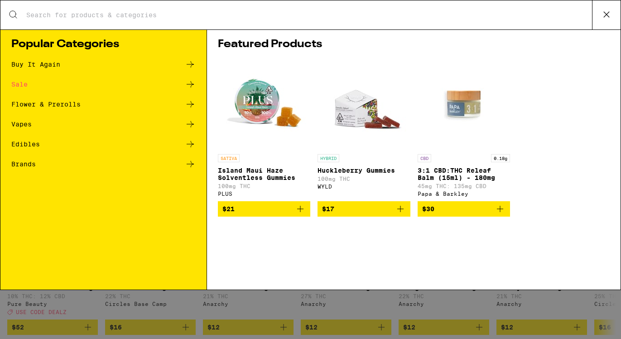
scroll to position [0, 0]
click at [452, 138] on img "Open page for 3:1 CBD:THC Releaf Balm (15ml) - 180mg from Papa & Barkley" at bounding box center [463, 104] width 91 height 91
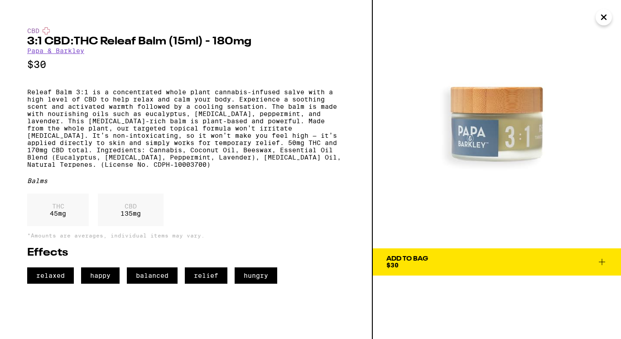
click at [600, 17] on icon "Close" at bounding box center [603, 17] width 11 height 14
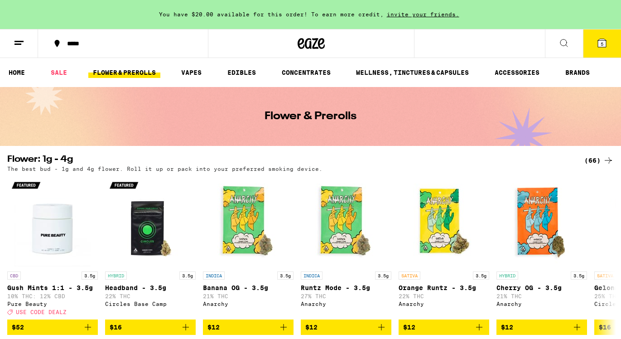
click at [560, 38] on icon at bounding box center [563, 43] width 11 height 11
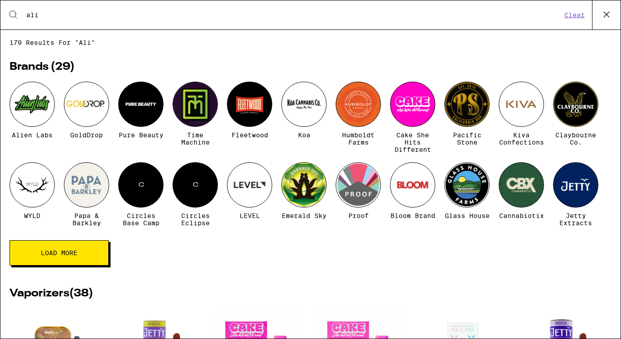
type input "ali"
click at [47, 110] on div at bounding box center [32, 104] width 45 height 45
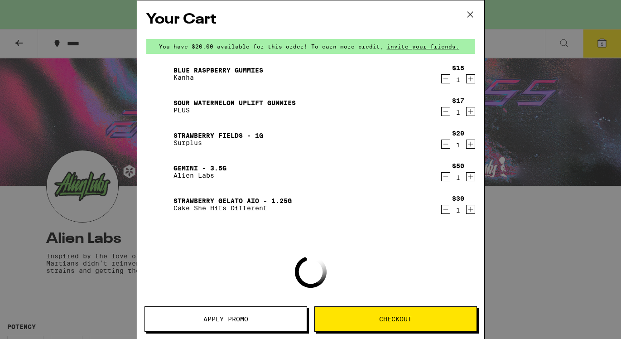
click at [541, 79] on div "Your Cart You have $20.00 available for this order! To earn more credit, invite…" at bounding box center [310, 169] width 621 height 339
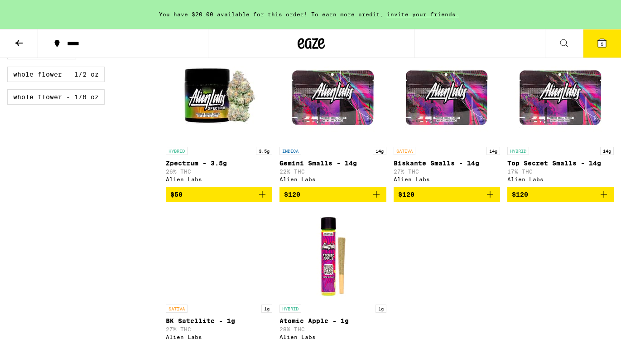
scroll to position [427, 0]
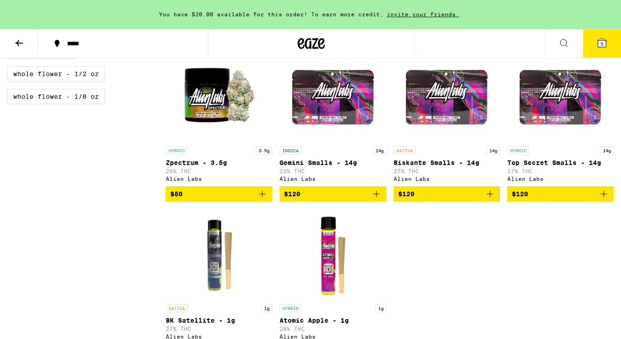
click at [45, 228] on div "Potency Medium High Very High Strain Type Hybrid Indica Sativa Category Flowers…" at bounding box center [86, 123] width 158 height 499
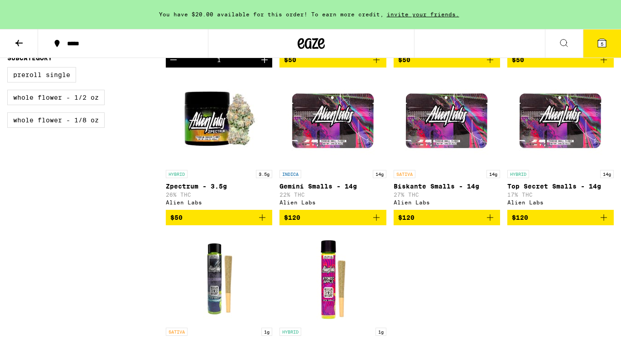
scroll to position [404, 0]
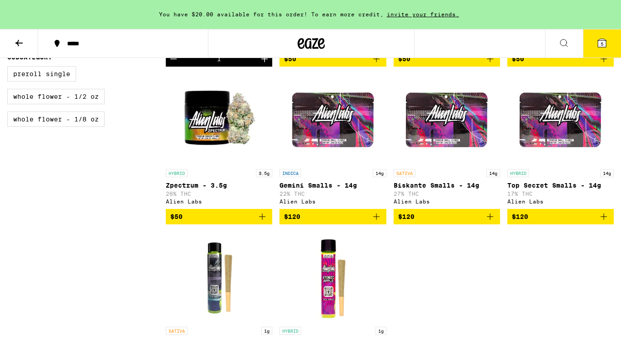
click at [370, 222] on span "$120" at bounding box center [332, 216] width 97 height 11
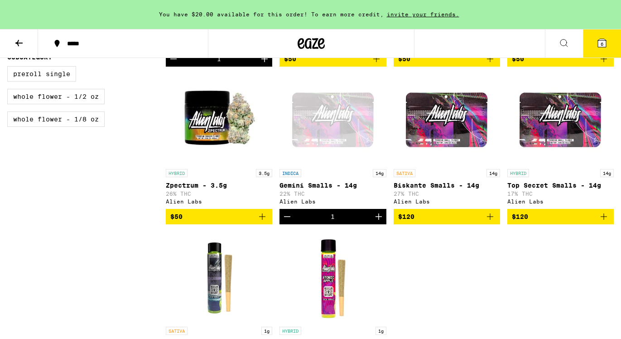
click at [604, 38] on icon at bounding box center [601, 43] width 11 height 11
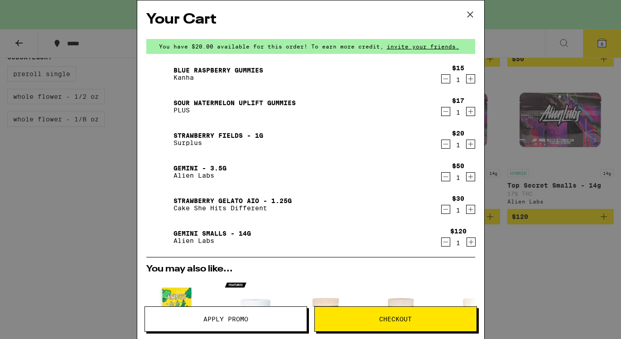
scroll to position [13, 0]
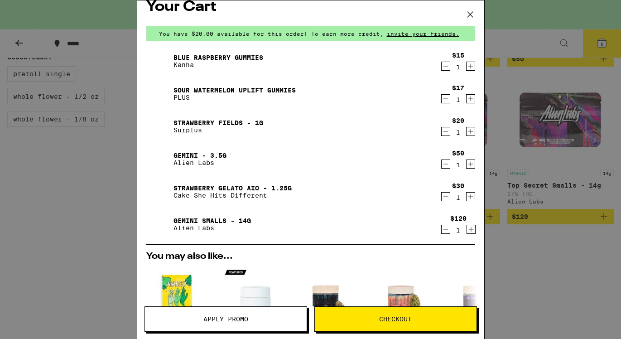
click at [446, 165] on icon "Decrement" at bounding box center [445, 163] width 8 height 11
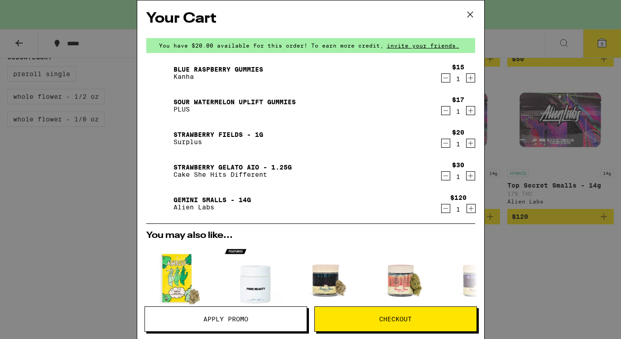
scroll to position [0, 0]
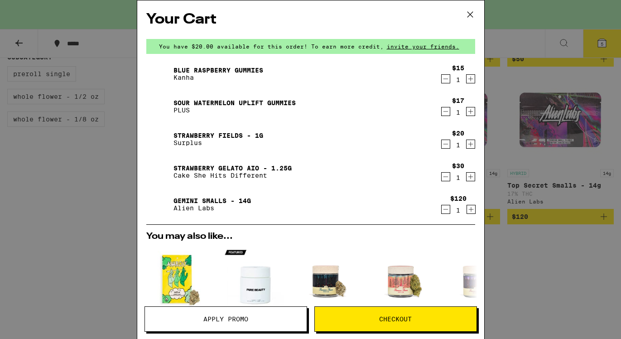
click at [447, 178] on icon "Decrement" at bounding box center [445, 176] width 8 height 11
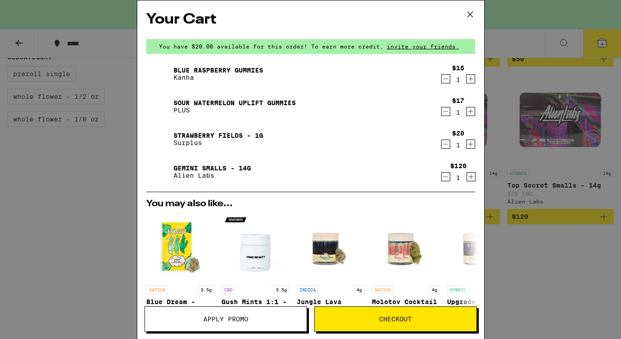
scroll to position [189, 0]
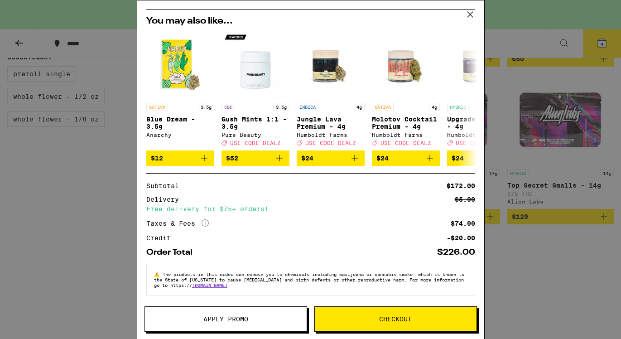
click at [230, 206] on div "Free delivery for $75+ orders!" at bounding box center [310, 209] width 329 height 6
click at [204, 221] on icon "More Info" at bounding box center [205, 222] width 7 height 7
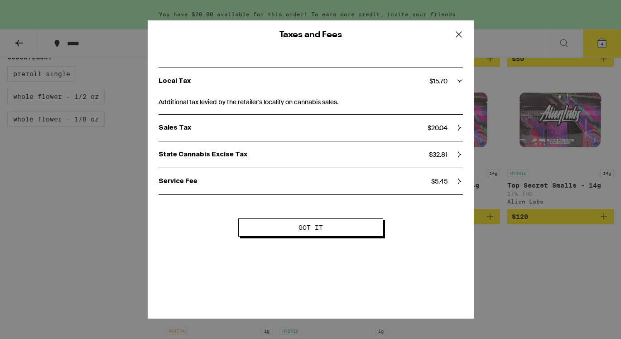
click at [461, 35] on icon at bounding box center [459, 35] width 14 height 14
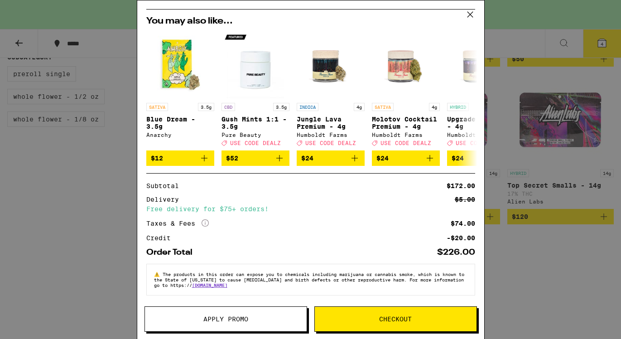
click at [259, 314] on button "Apply Promo" at bounding box center [225, 318] width 163 height 25
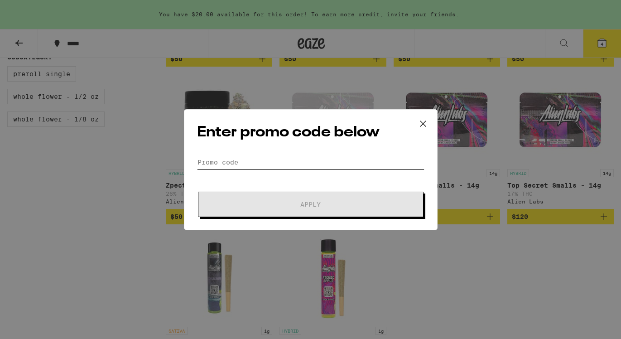
click at [343, 163] on input "Promo Code" at bounding box center [310, 162] width 227 height 14
click at [422, 121] on icon at bounding box center [423, 124] width 14 height 14
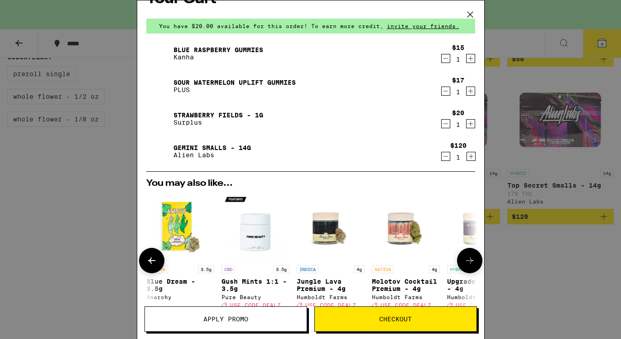
scroll to position [32, 0]
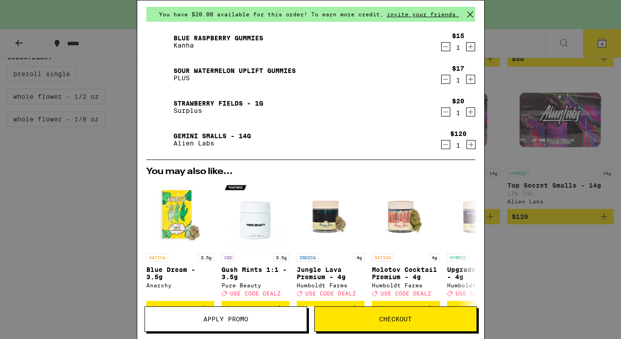
click at [355, 318] on span "Checkout" at bounding box center [396, 319] width 162 height 6
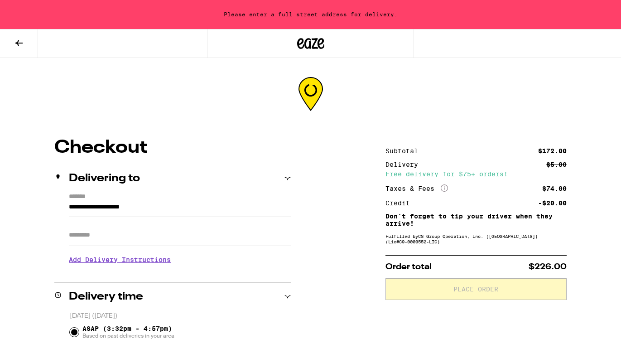
click at [446, 188] on icon "More Info" at bounding box center [444, 187] width 7 height 7
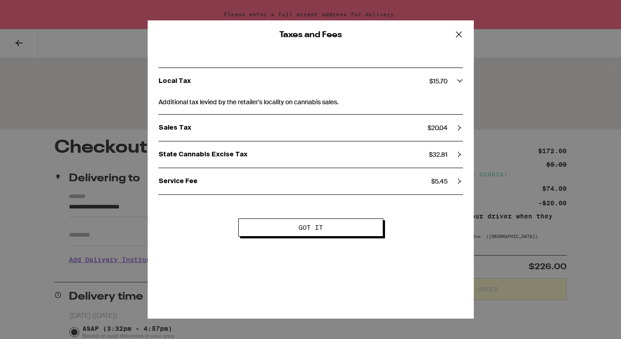
click at [457, 158] on icon at bounding box center [459, 154] width 6 height 6
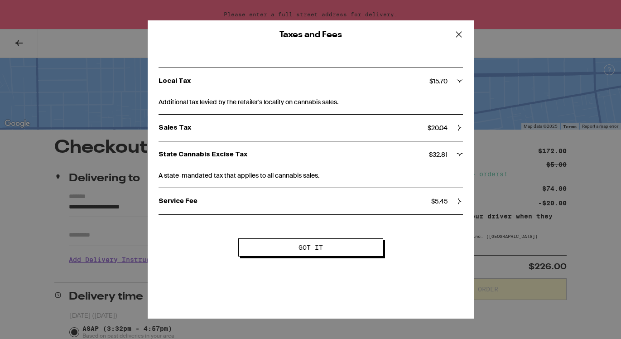
click at [456, 35] on icon at bounding box center [459, 35] width 14 height 14
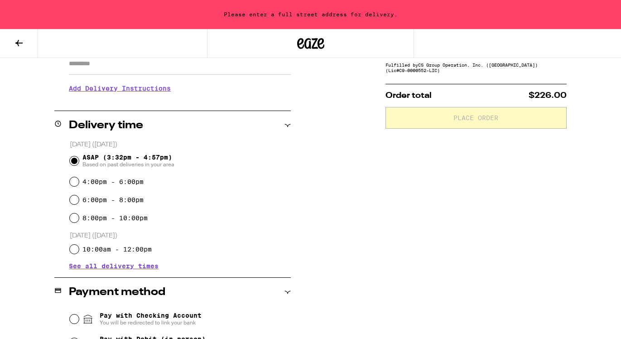
scroll to position [173, 0]
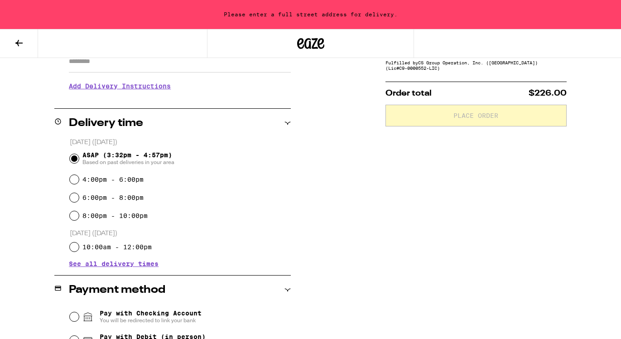
click at [326, 130] on div "**********" at bounding box center [310, 253] width 621 height 576
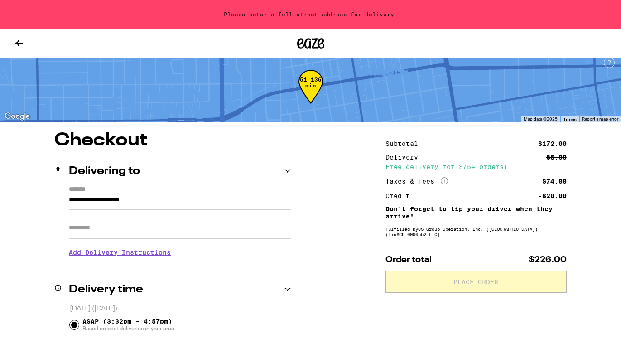
scroll to position [10, 0]
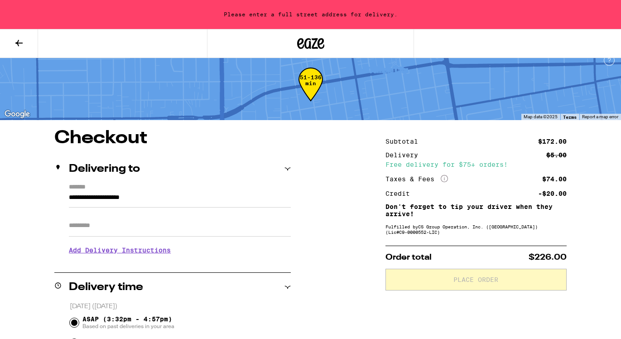
click at [23, 40] on icon at bounding box center [19, 43] width 11 height 11
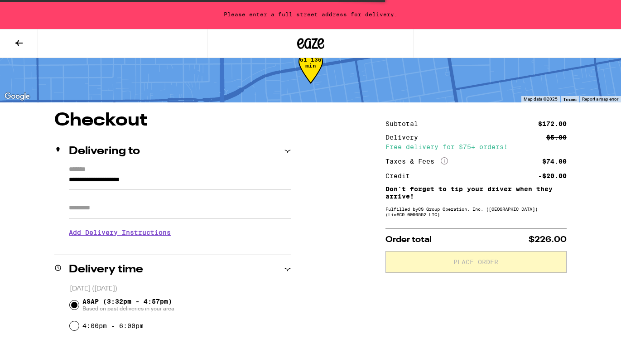
scroll to position [31, 0]
